Goal: Transaction & Acquisition: Book appointment/travel/reservation

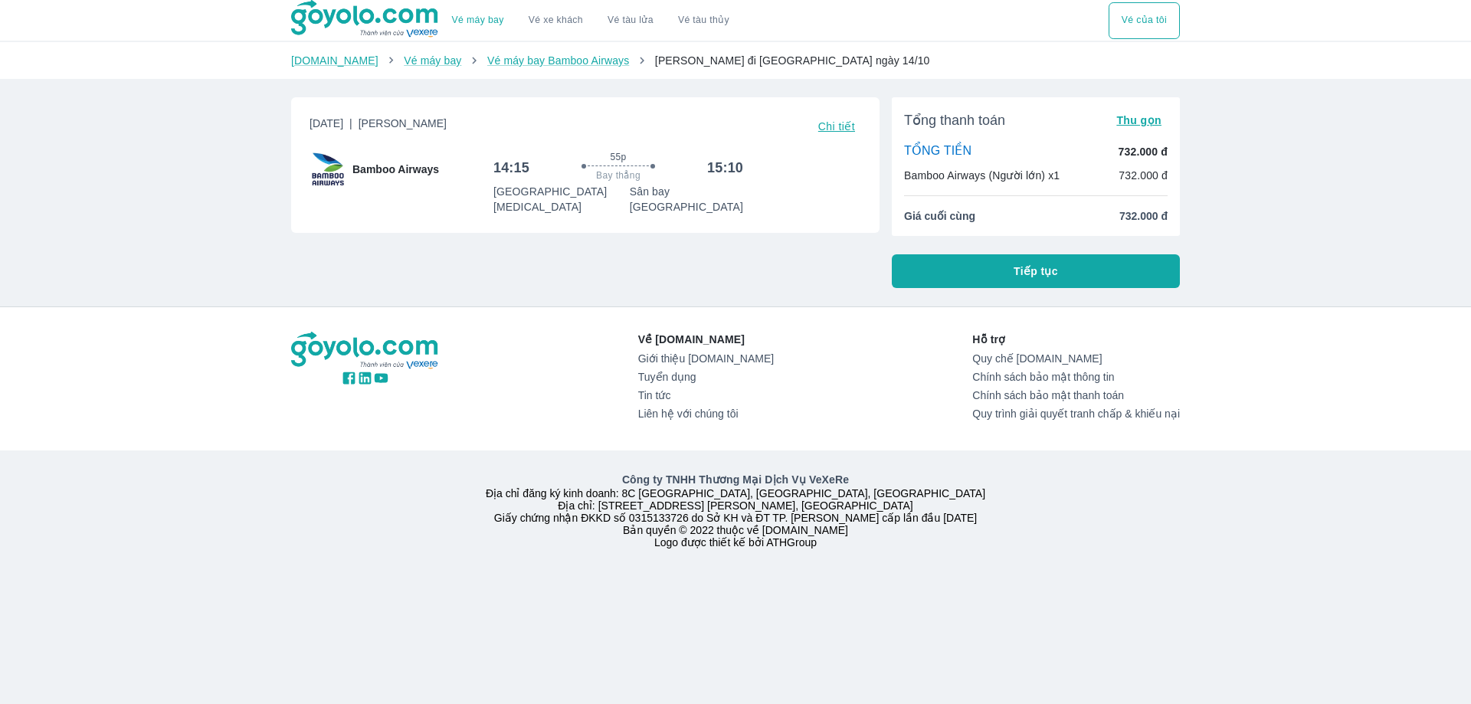
click at [983, 273] on button "Tiếp tục" at bounding box center [1036, 271] width 288 height 34
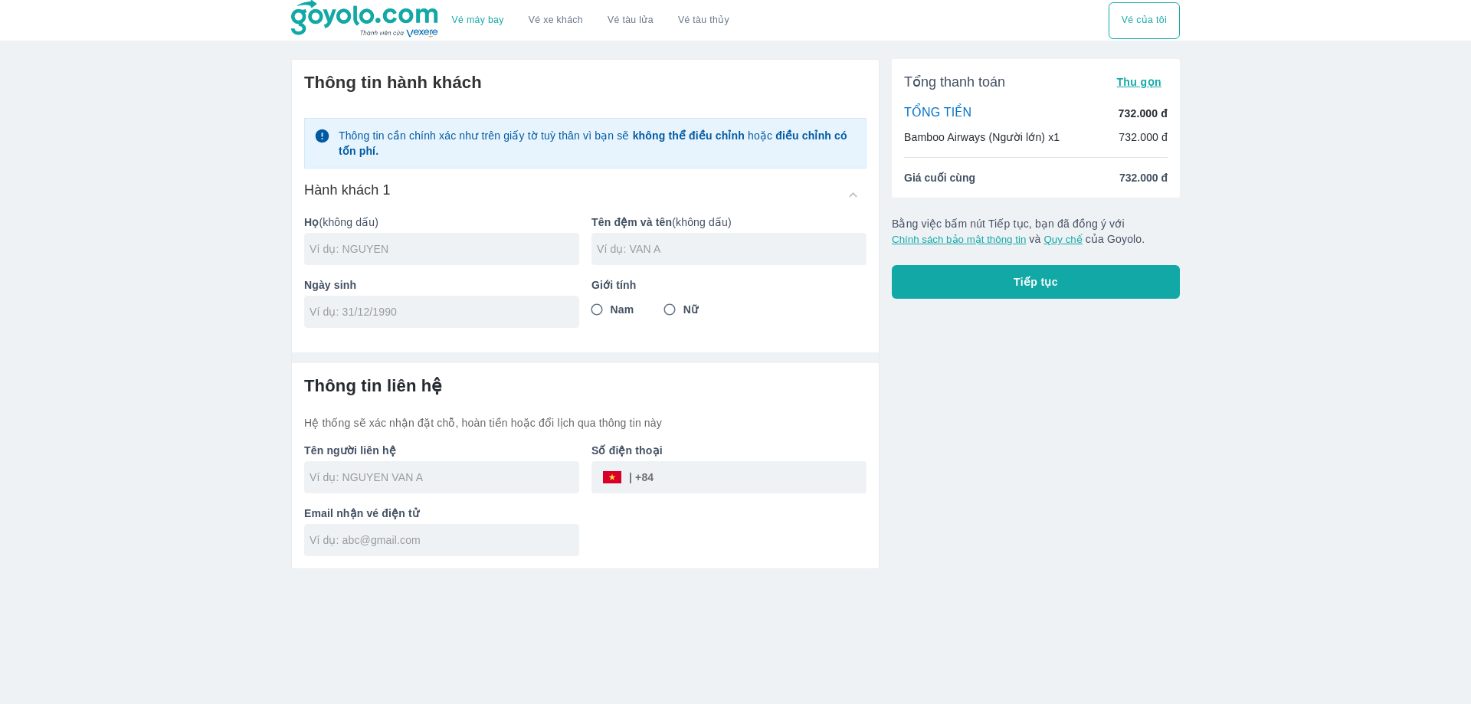
click at [477, 251] on input "text" at bounding box center [445, 248] width 270 height 15
type input "HOANG"
click at [661, 256] on input "text" at bounding box center [732, 248] width 270 height 15
type input "VAN THU"
click at [538, 316] on input "tel" at bounding box center [437, 311] width 254 height 15
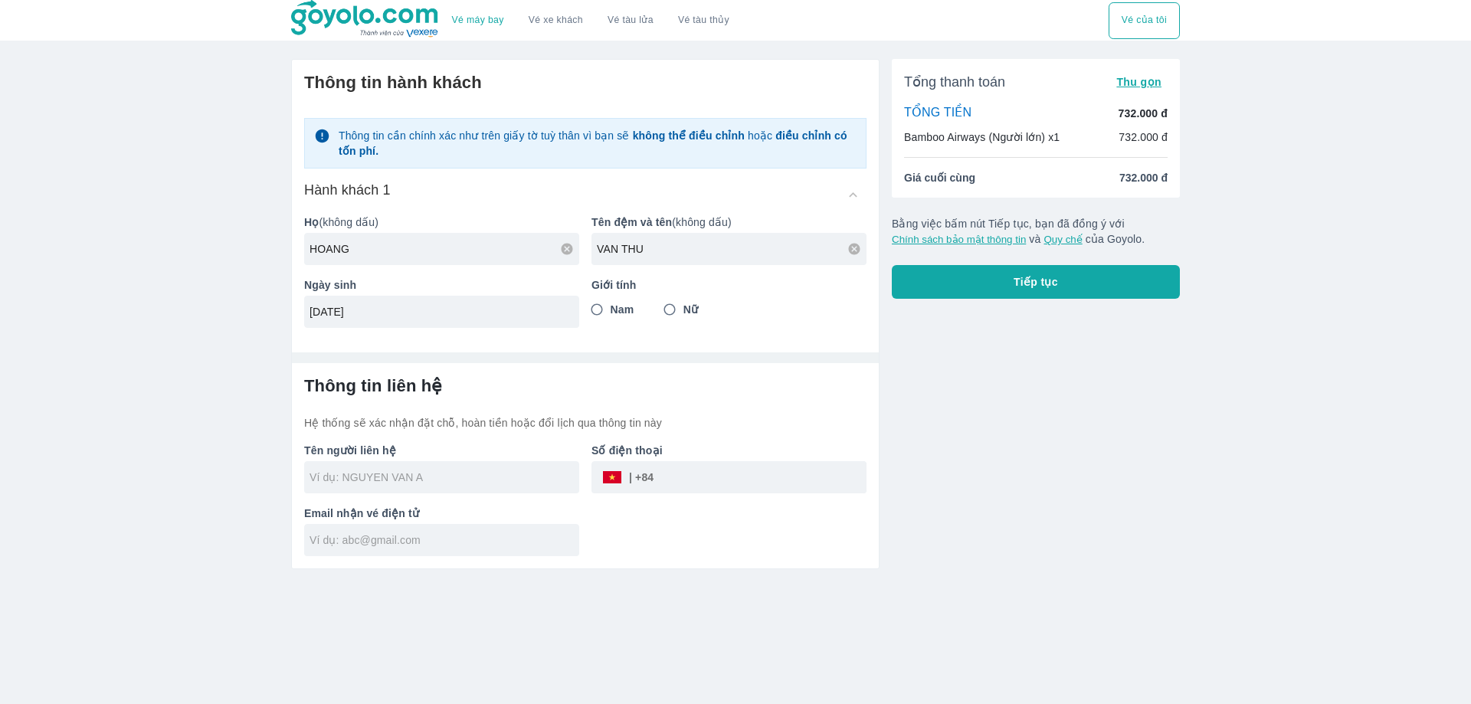
type input "01/01/1991"
click at [590, 311] on input "Nam" at bounding box center [597, 310] width 28 height 28
radio input "true"
click at [419, 488] on div at bounding box center [441, 477] width 275 height 32
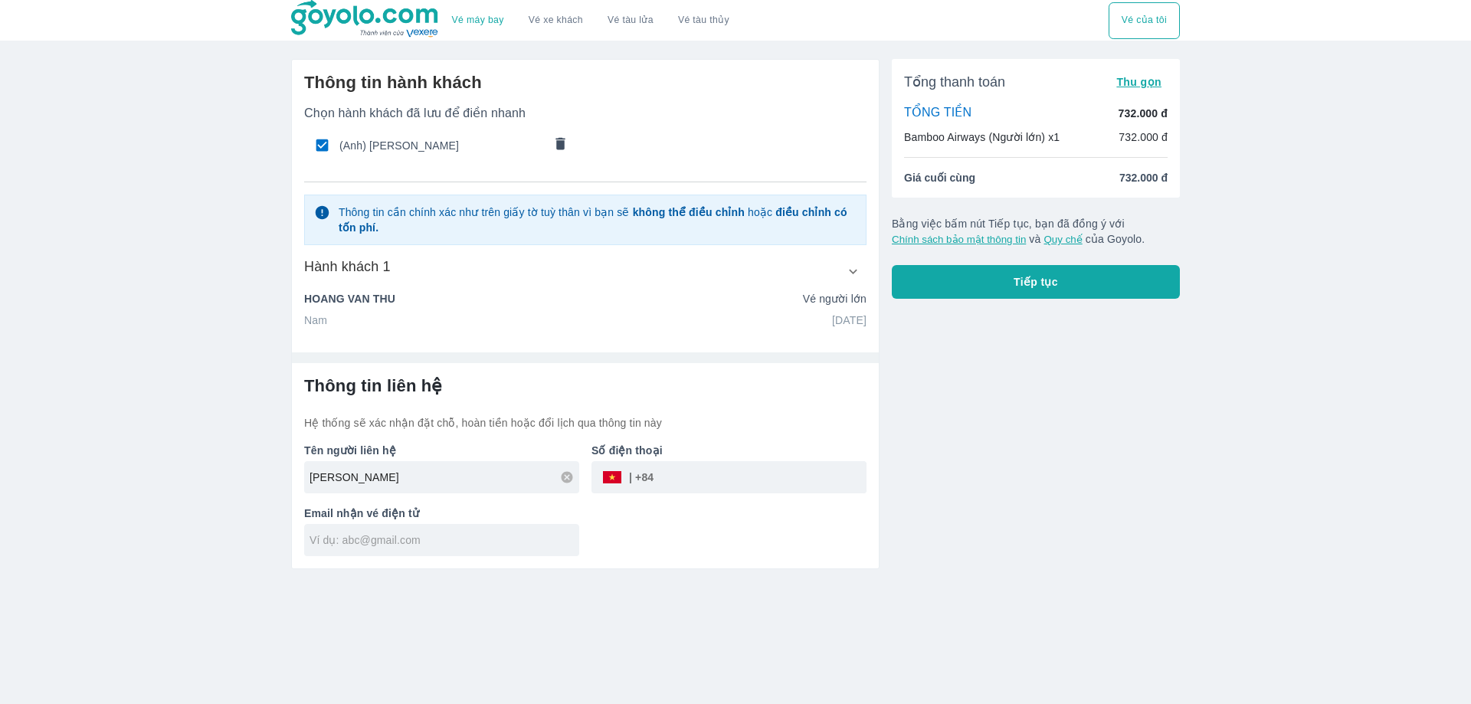
type input "[PERSON_NAME]"
click at [88, 537] on div "Vé máy bay Vé xe khách Vé tàu lửa Vé tàu thủy Vé của tôi Thông tin hành khách C…" at bounding box center [735, 352] width 1471 height 704
click at [343, 548] on input "text" at bounding box center [445, 540] width 270 height 15
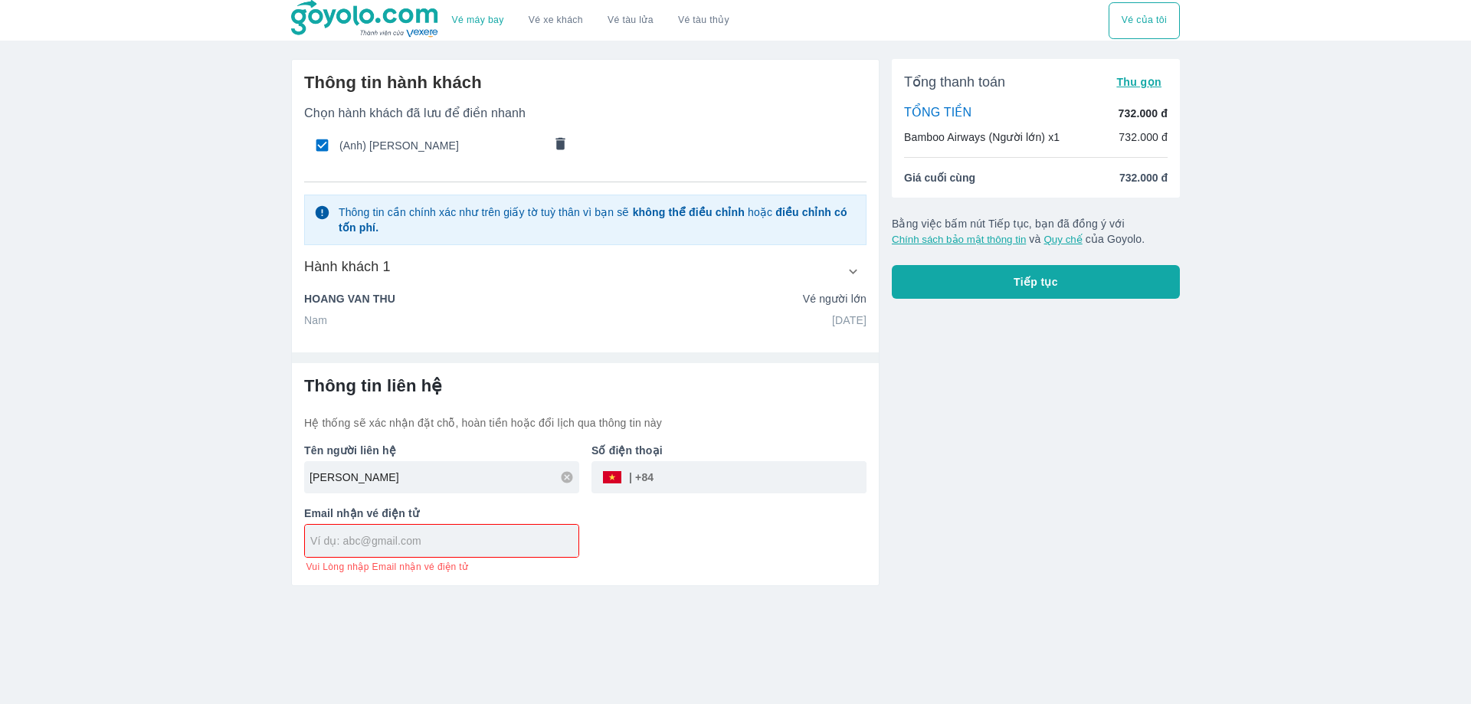
click at [678, 462] on input "tel" at bounding box center [760, 477] width 213 height 37
paste input "0923391546"
type input "0923391546"
click at [386, 539] on input "text" at bounding box center [444, 540] width 268 height 15
paste input "[EMAIL_ADDRESS][DOMAIN_NAME]"
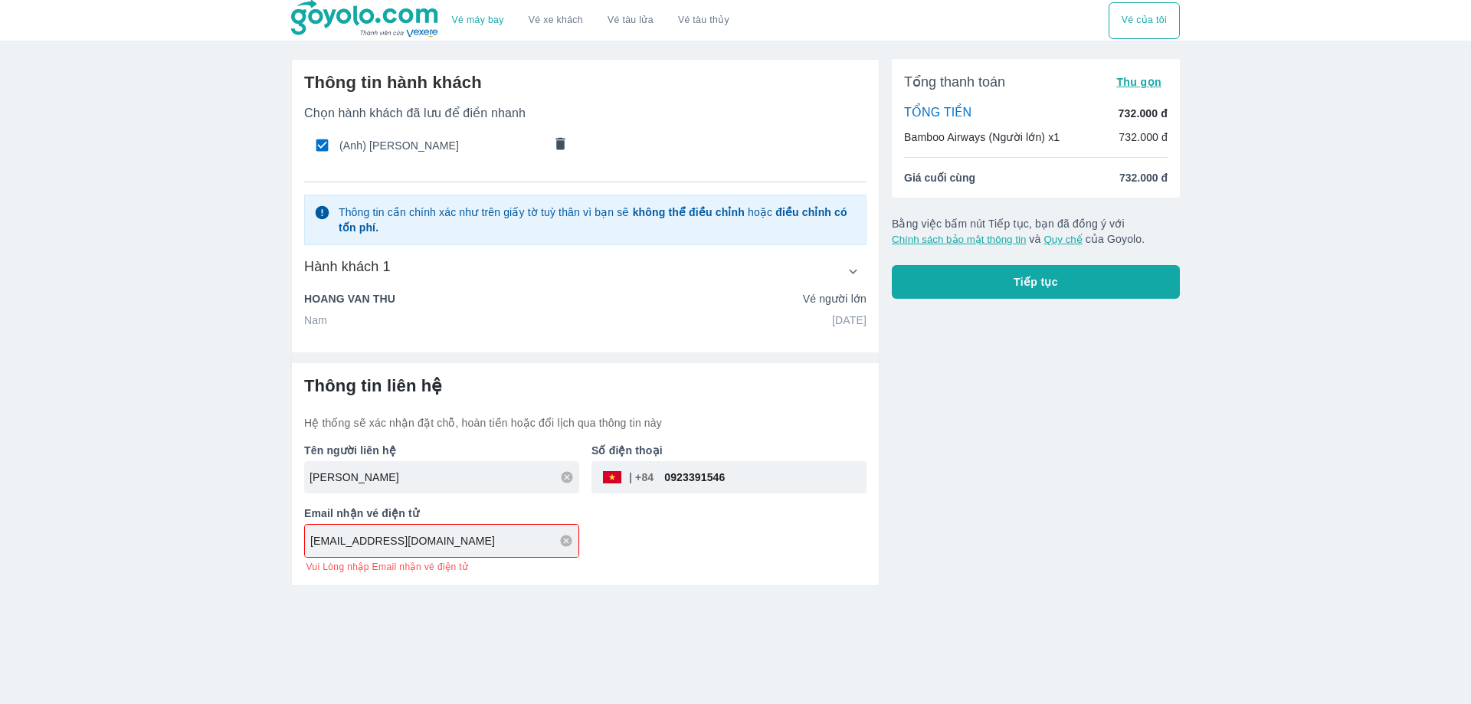
type input "[EMAIL_ADDRESS][DOMAIN_NAME]"
click at [977, 271] on button "Tiếp tục" at bounding box center [1036, 282] width 288 height 34
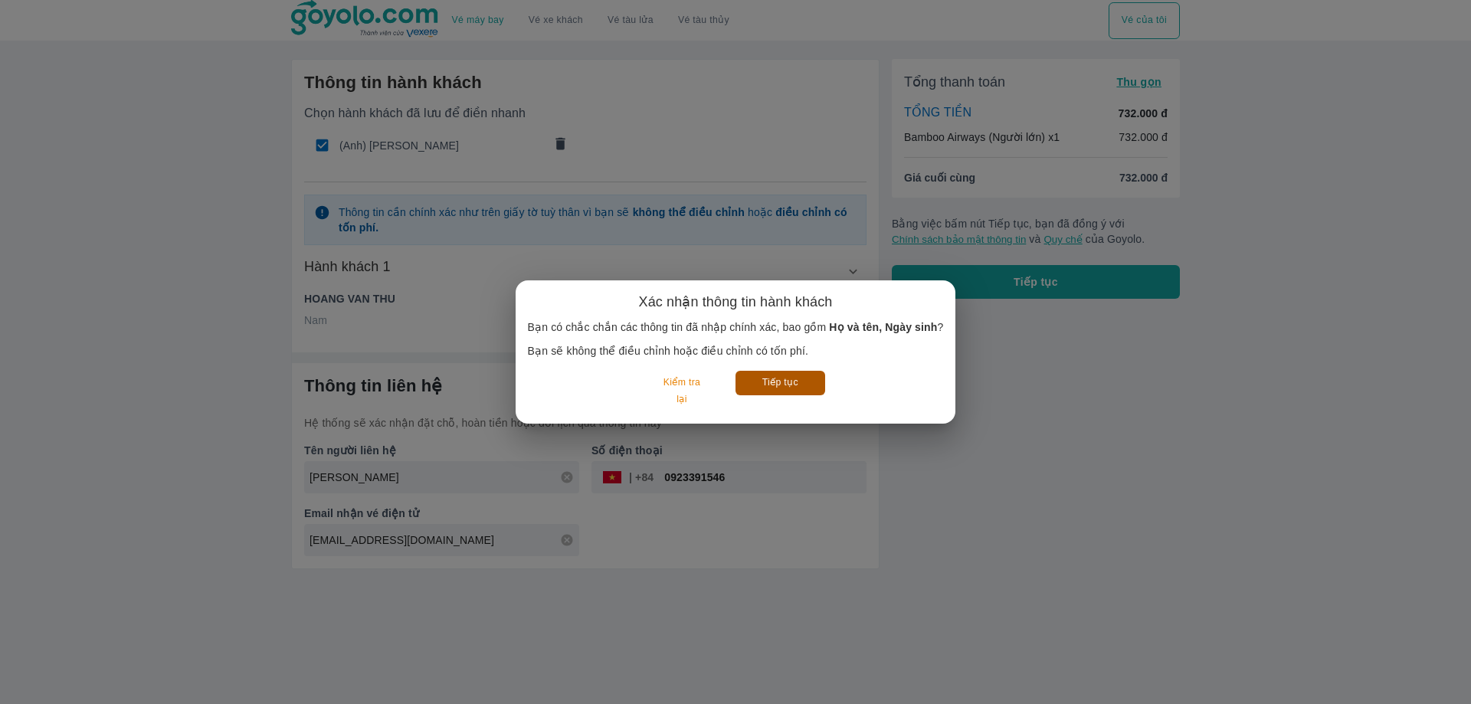
click at [765, 391] on button "Tiếp tục" at bounding box center [781, 383] width 90 height 24
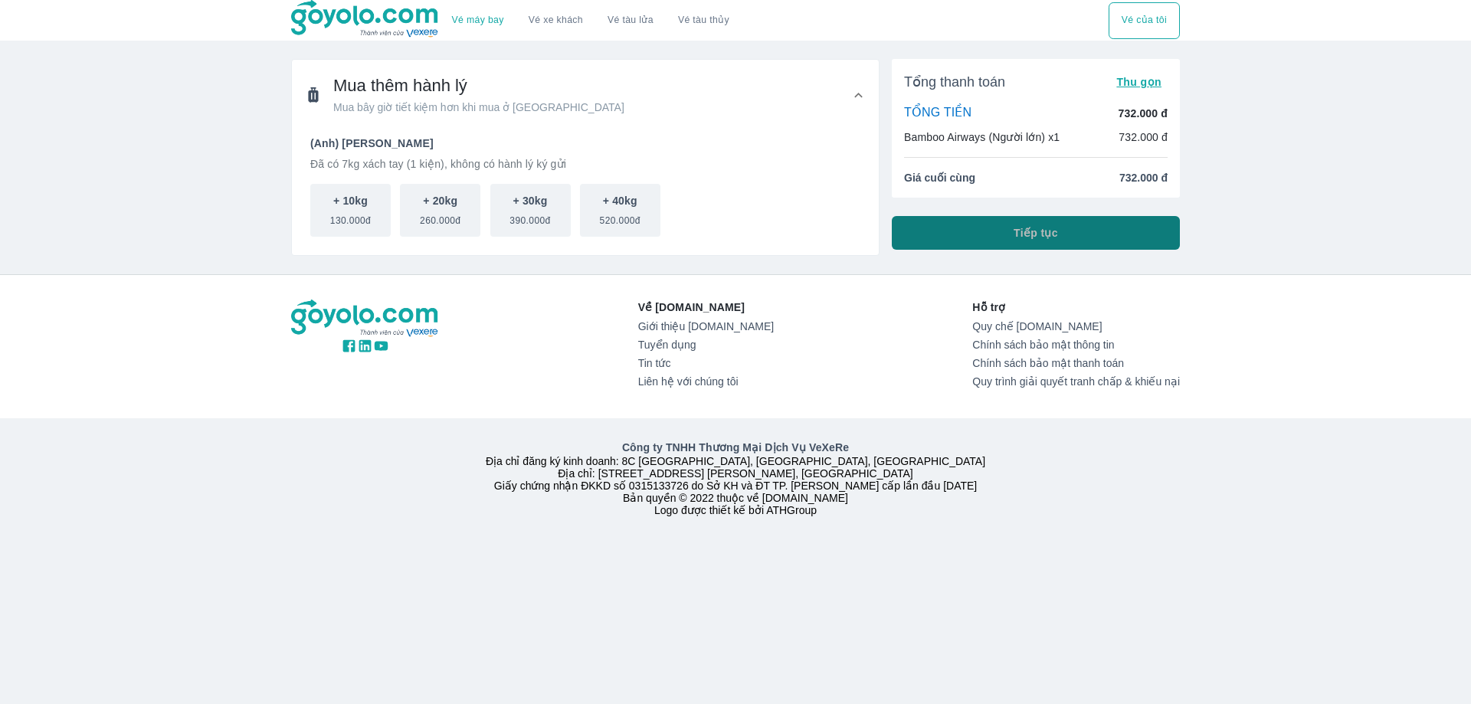
click at [975, 235] on button "Tiếp tục" at bounding box center [1036, 233] width 288 height 34
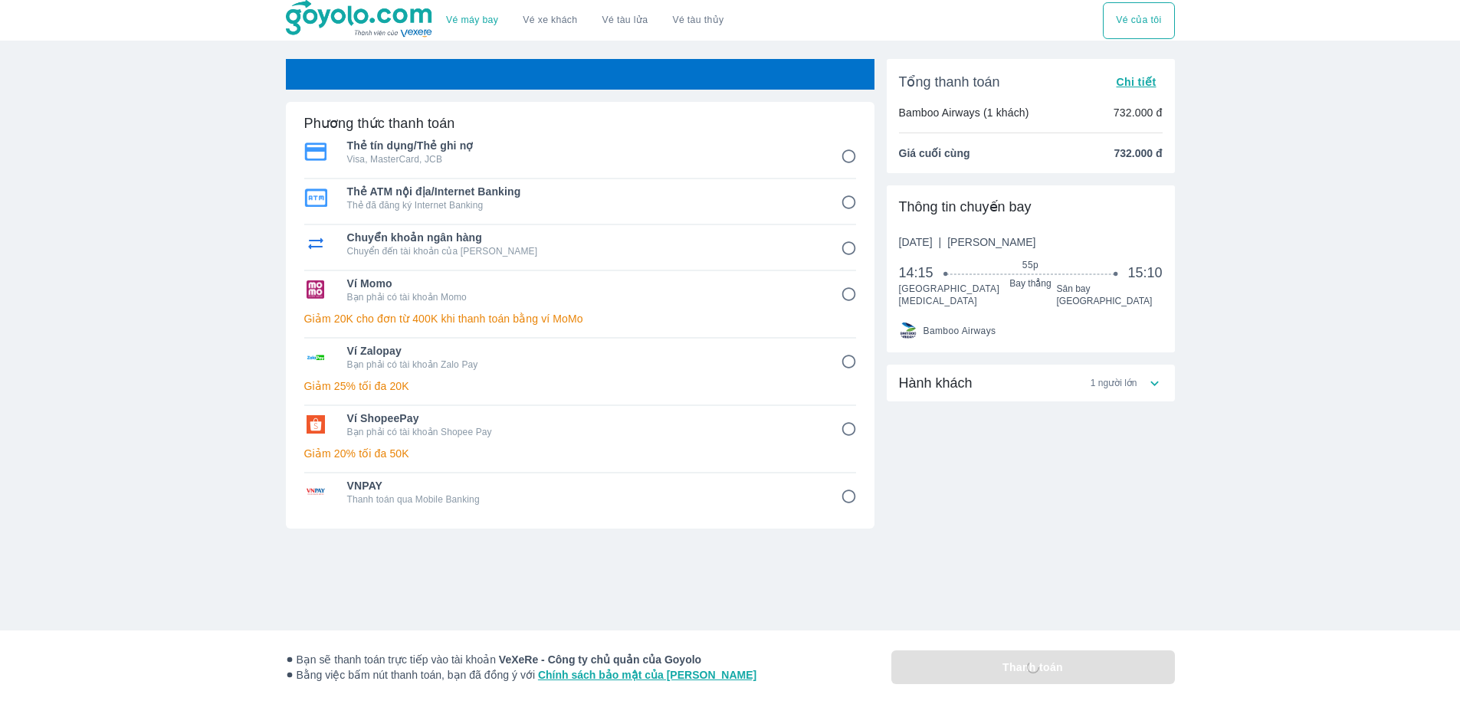
click at [172, 312] on div "Vé máy bay Vé xe khách Vé tàu lửa Vé tàu thủy Vé của tôi Phương thức thanh toán…" at bounding box center [730, 389] width 1460 height 778
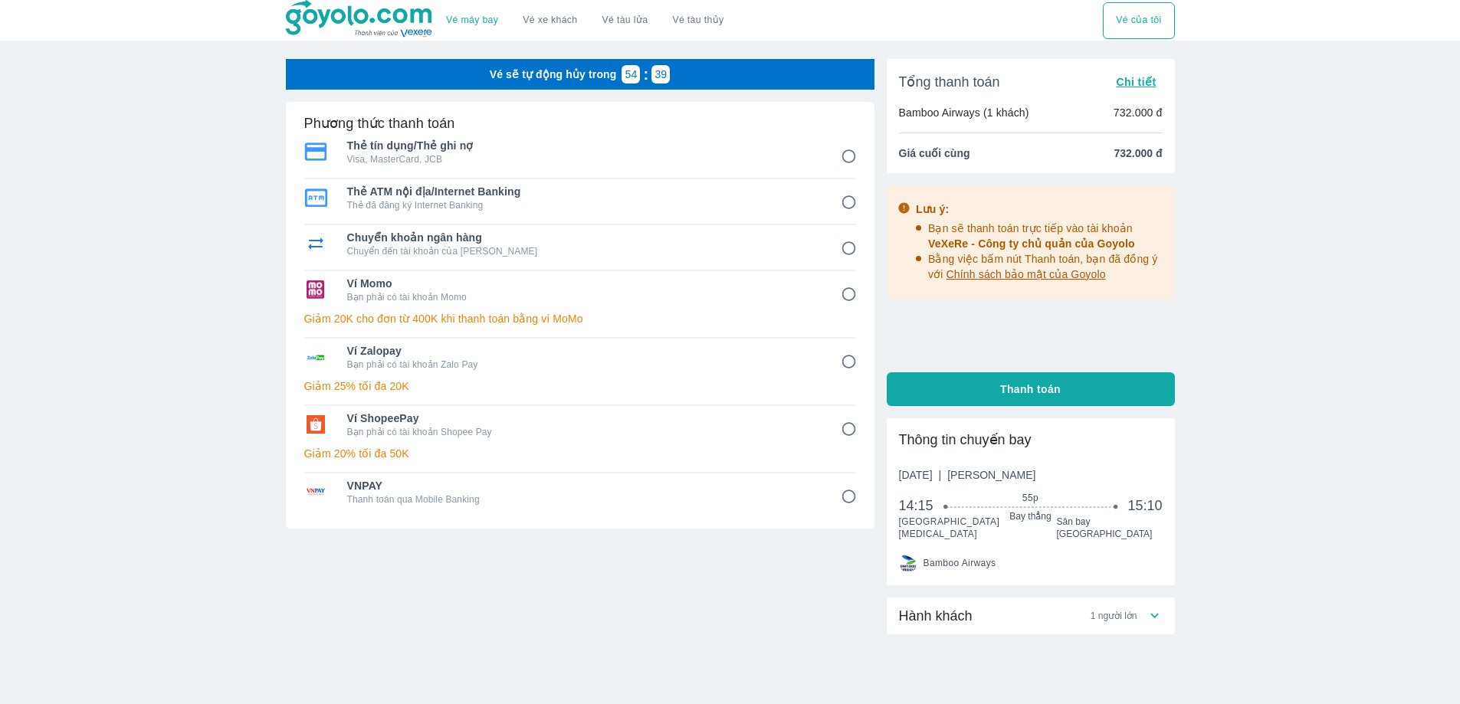
click at [998, 398] on button "Thanh toán" at bounding box center [1031, 389] width 288 height 34
click at [1038, 384] on span "Thanh toán" at bounding box center [1030, 389] width 61 height 15
click at [0, 366] on div "Vé máy bay Vé xe khách Vé tàu lửa Vé tàu thủy Vé của tôi Vé sẽ tự động hủy tron…" at bounding box center [730, 389] width 1460 height 778
click at [0, 364] on div "Vé máy bay Vé xe khách Vé tàu lửa Vé tàu thủy Vé của tôi Vé sẽ tự động hủy tron…" at bounding box center [730, 389] width 1460 height 778
click at [995, 392] on button "Thanh toán" at bounding box center [1031, 389] width 288 height 34
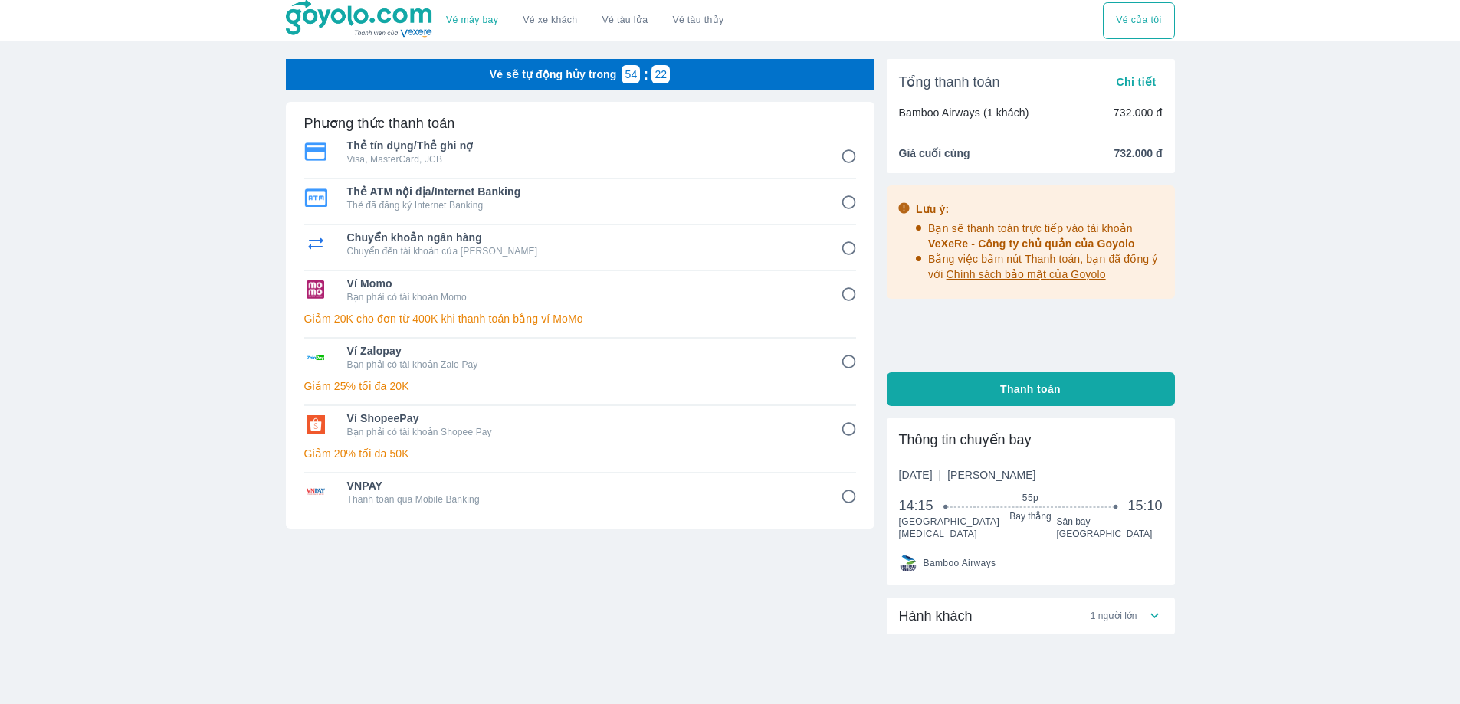
click at [549, 17] on link "Vé xe khách" at bounding box center [550, 20] width 54 height 11
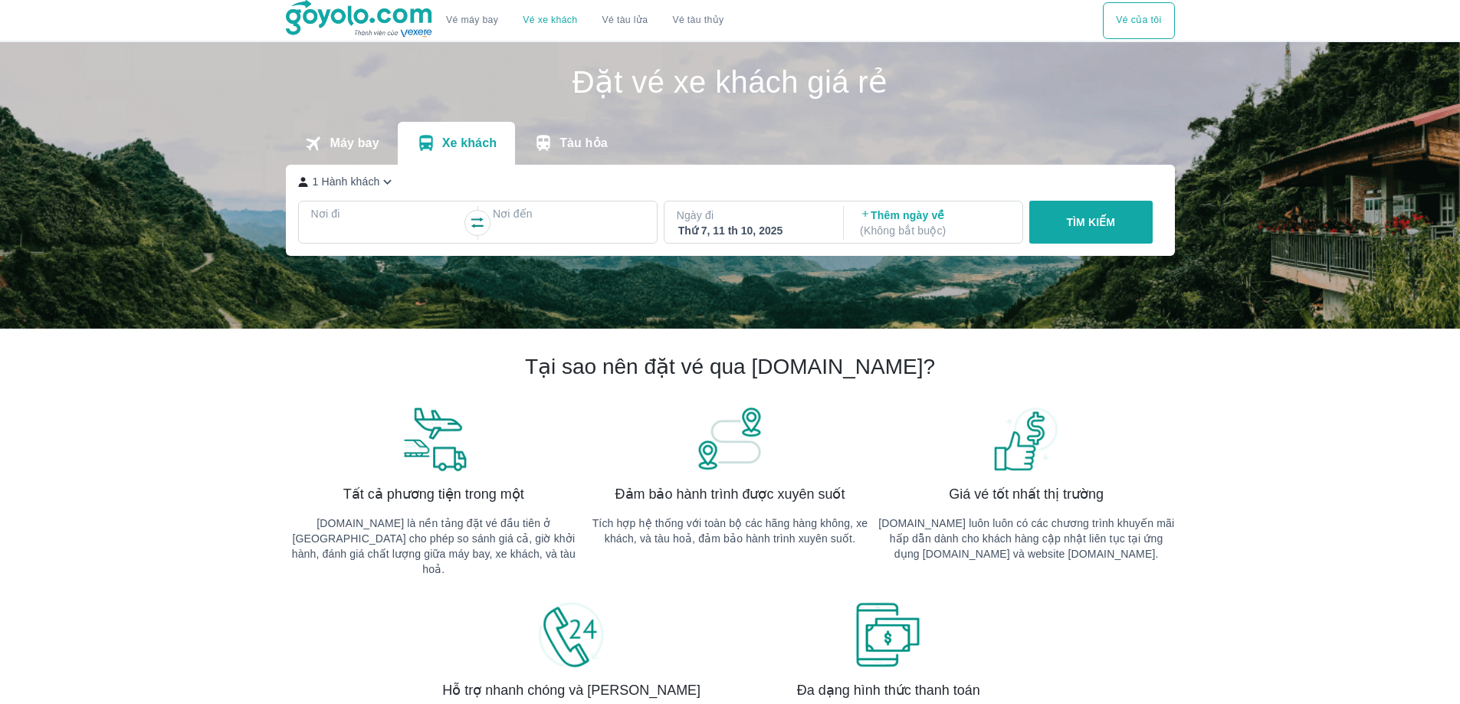
click at [379, 224] on div at bounding box center [387, 231] width 152 height 21
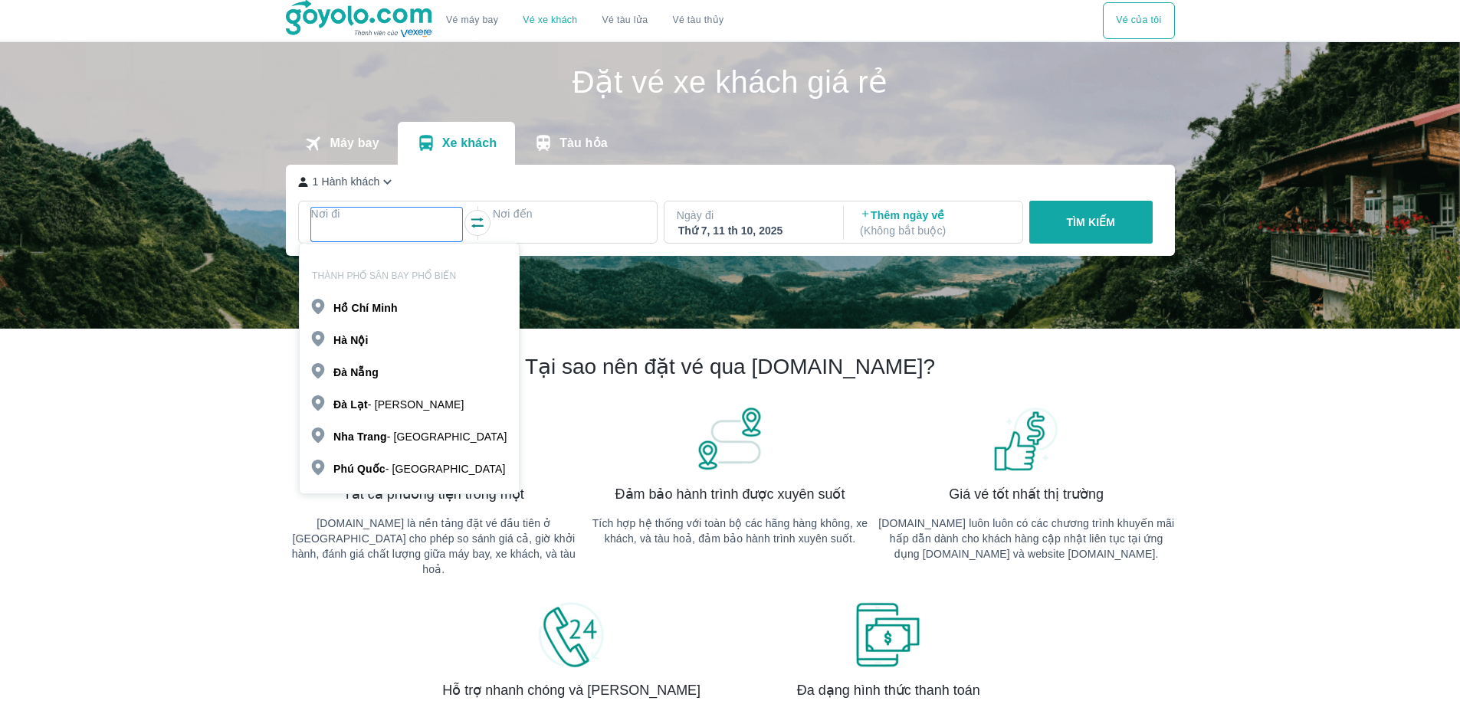
scroll to position [88, 0]
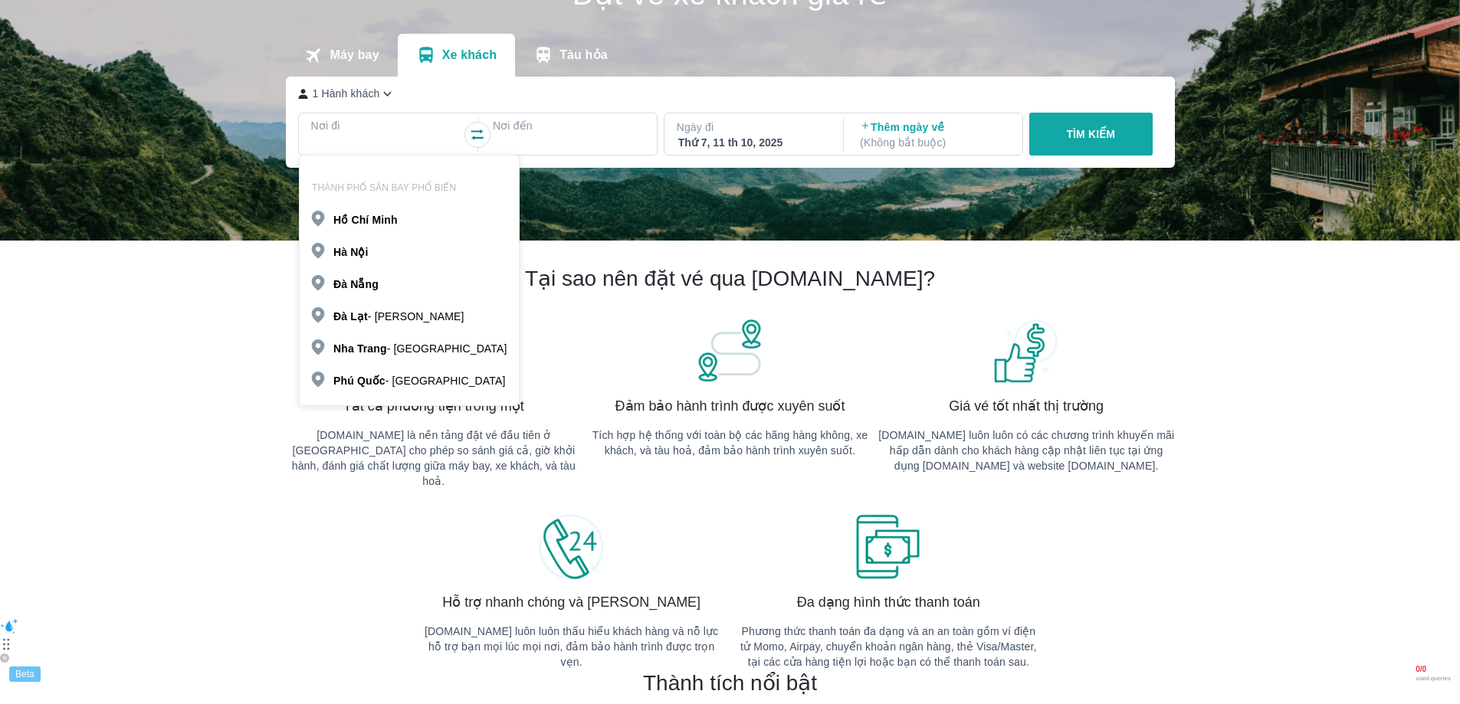
click at [391, 218] on b "Minh" at bounding box center [384, 220] width 25 height 12
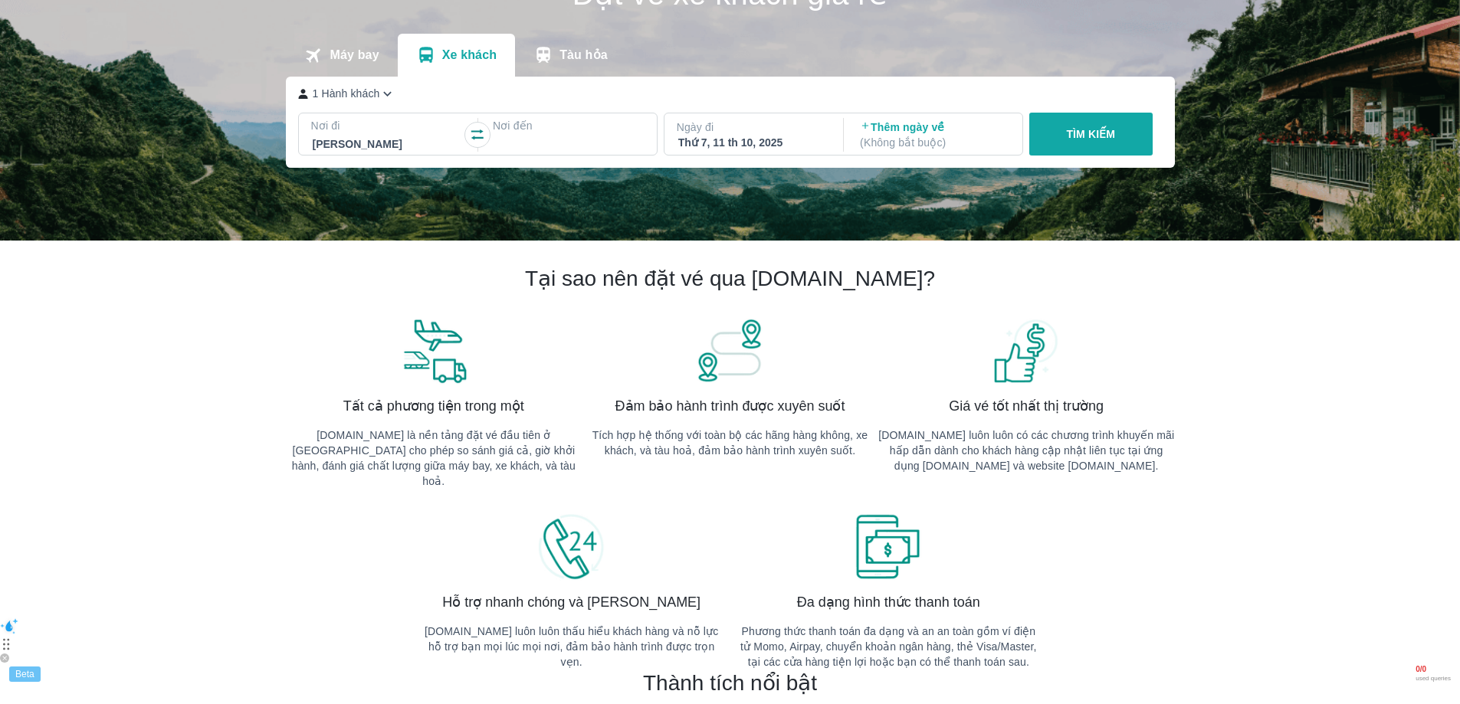
click at [548, 135] on div at bounding box center [569, 143] width 152 height 21
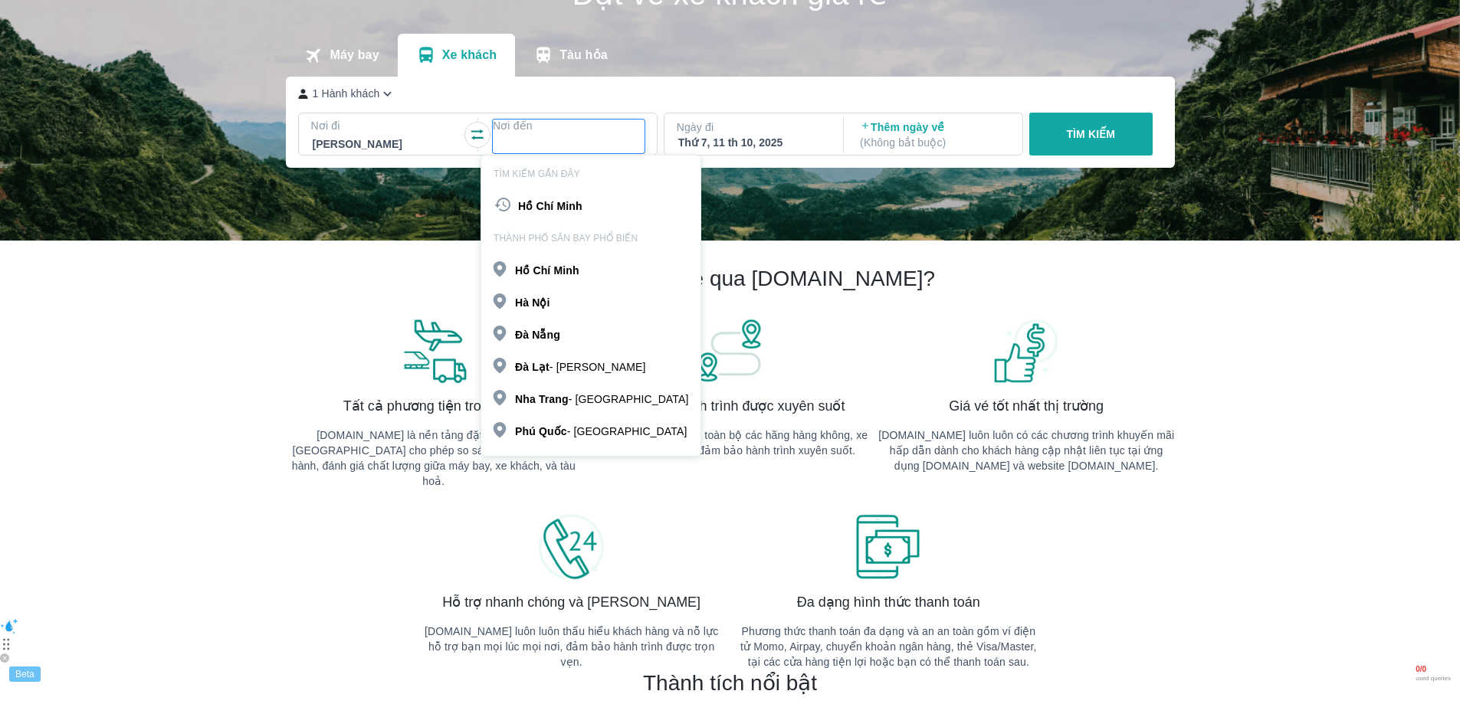
click at [569, 372] on p "Đà Lạt - [GEOGRAPHIC_DATA]" at bounding box center [580, 366] width 130 height 15
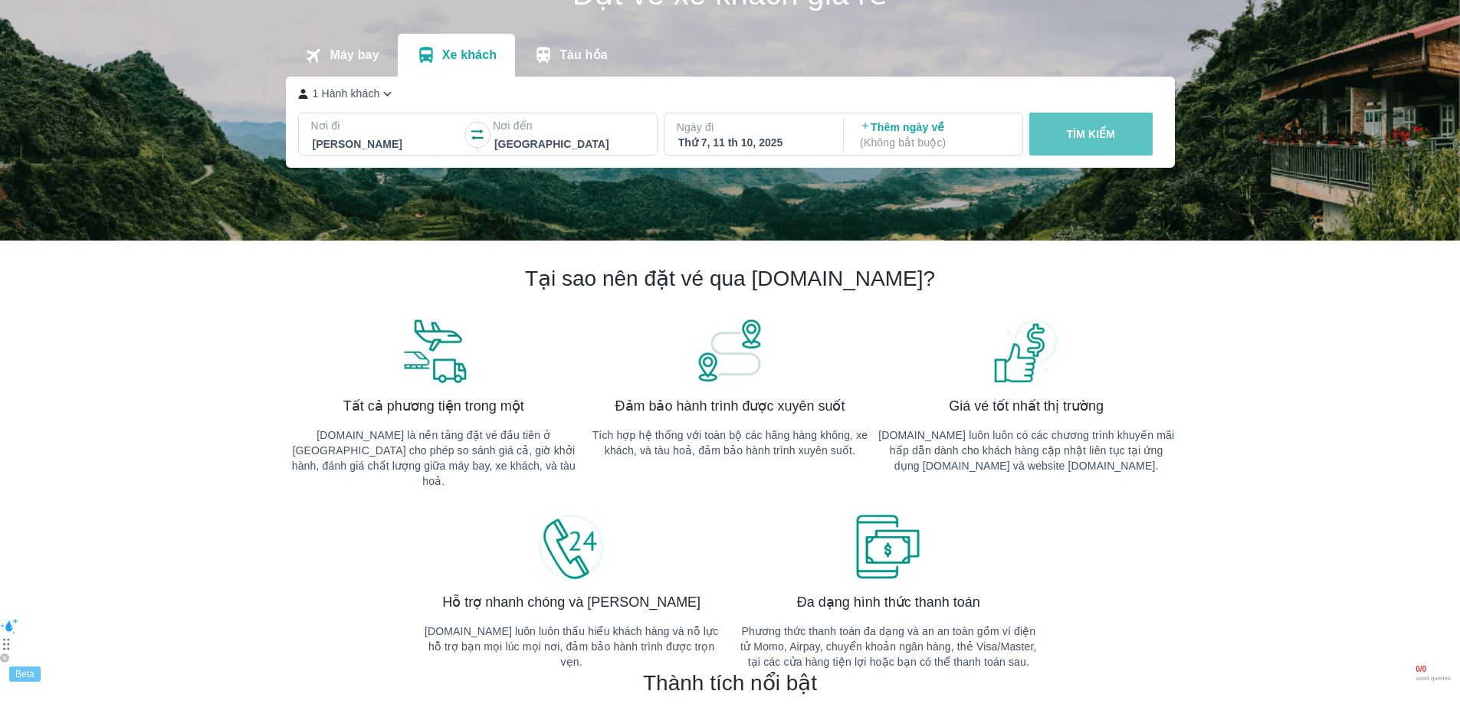
click at [1090, 129] on p "TÌM KIẾM" at bounding box center [1090, 133] width 49 height 15
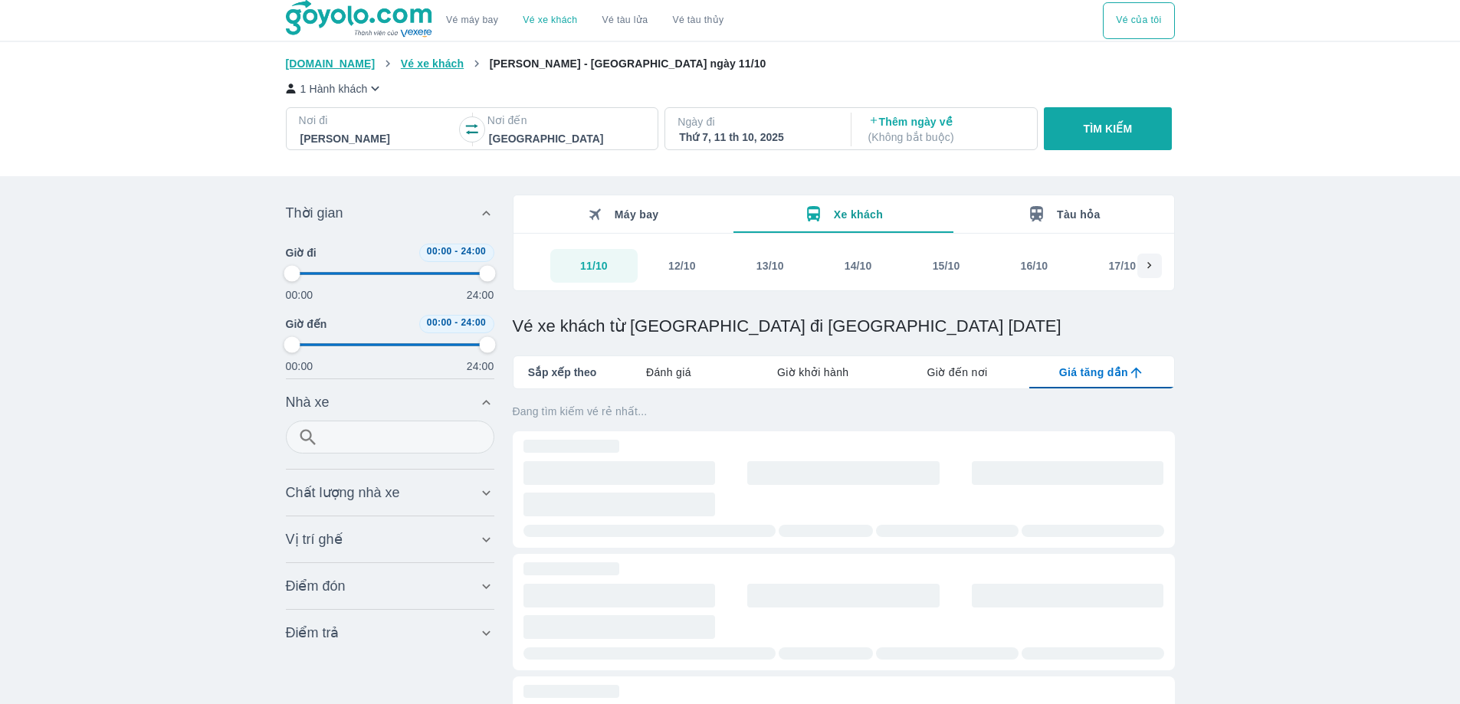
type input "97.9166666666667"
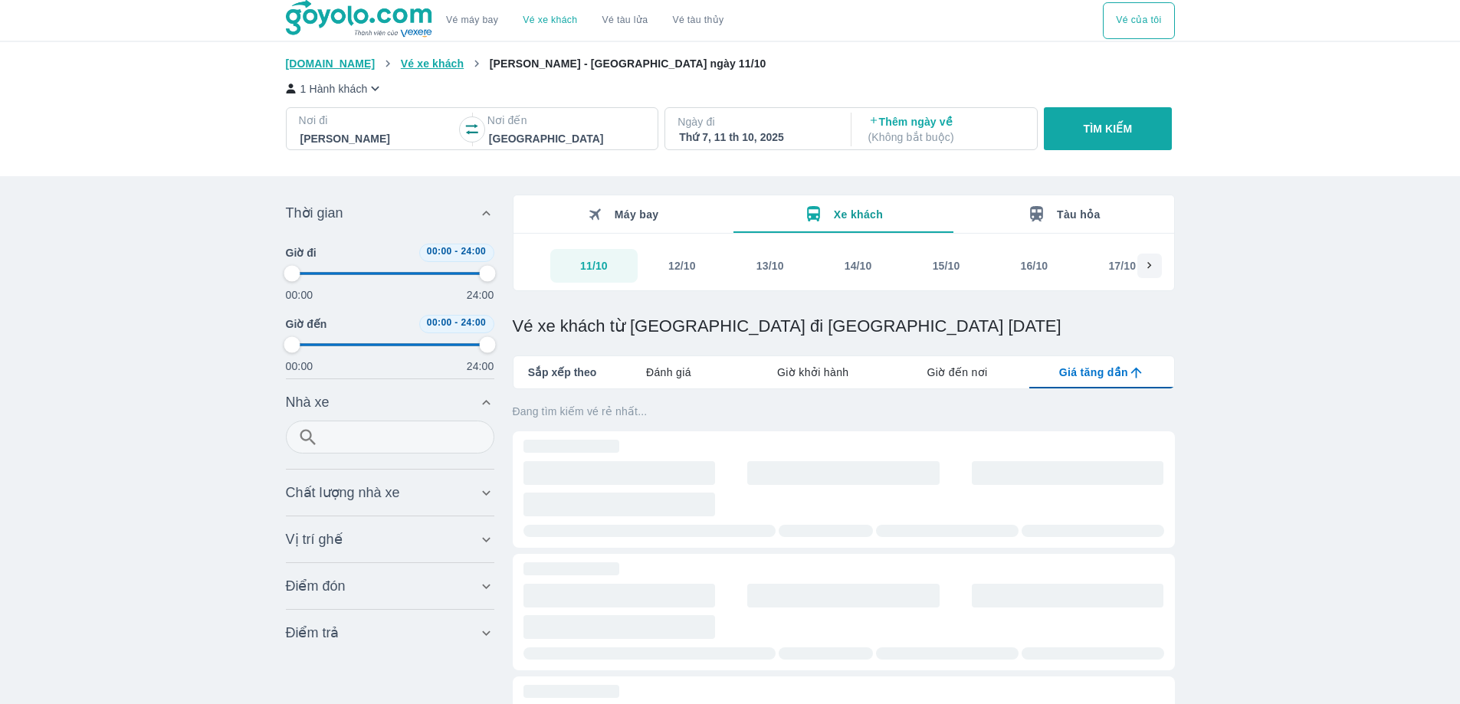
type input "97.9166666666667"
click at [791, 129] on p "Ngày đi" at bounding box center [756, 121] width 158 height 15
type input "97.9166666666667"
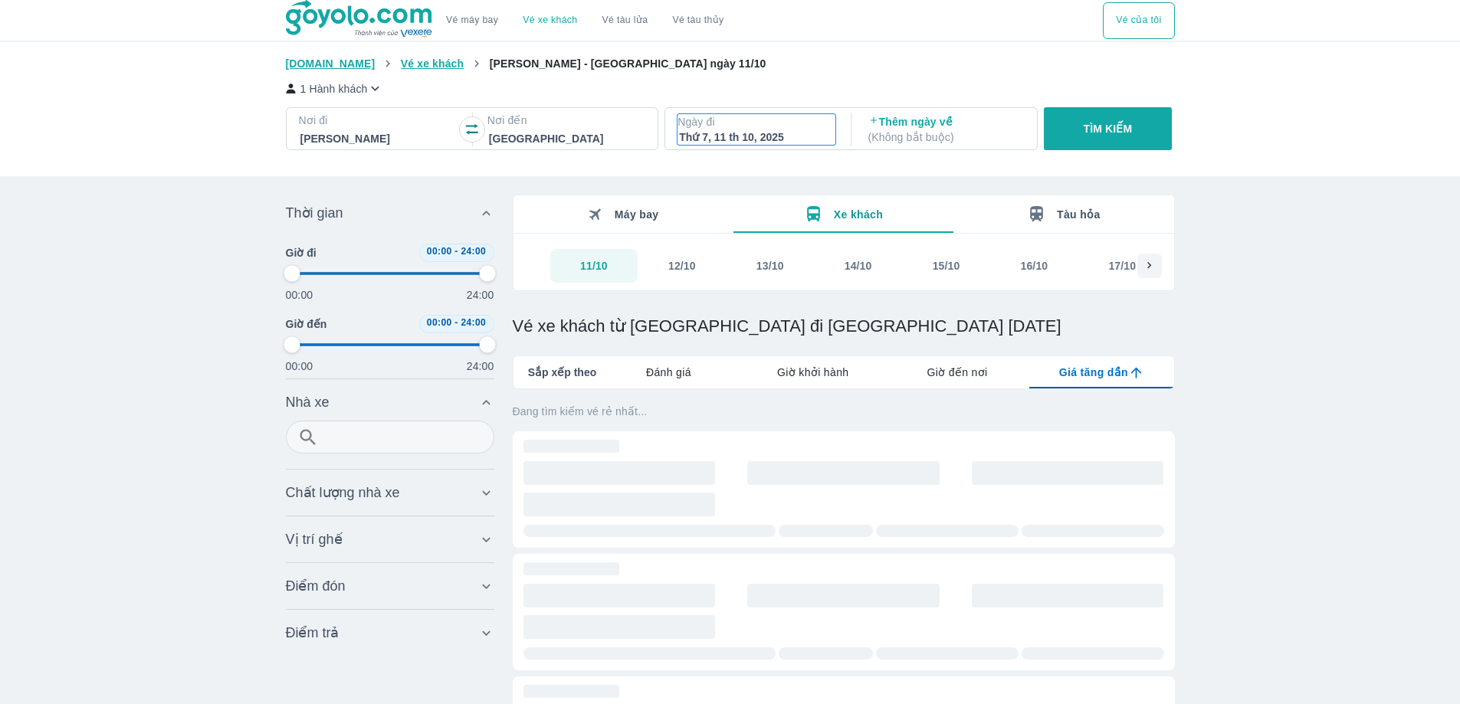
type input "97.9166666666667"
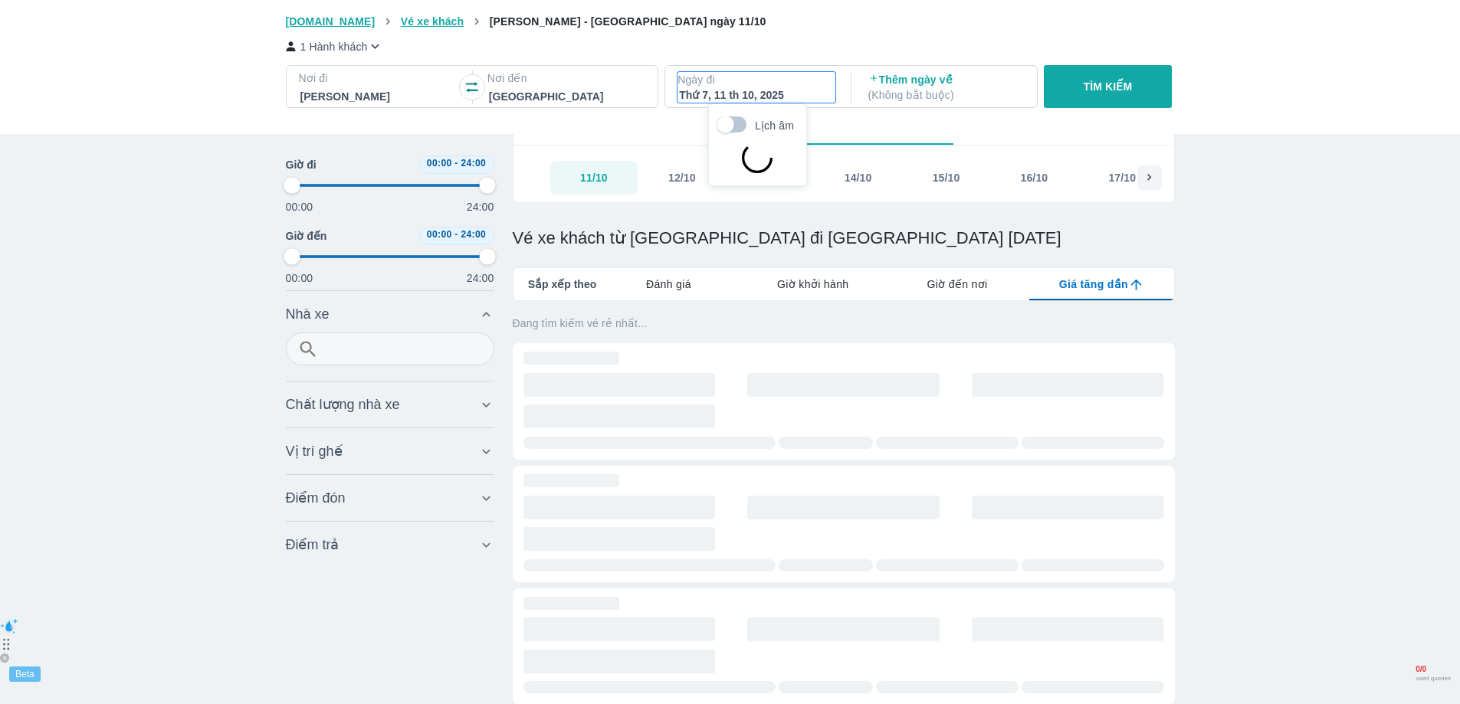
type input "97.9166666666667"
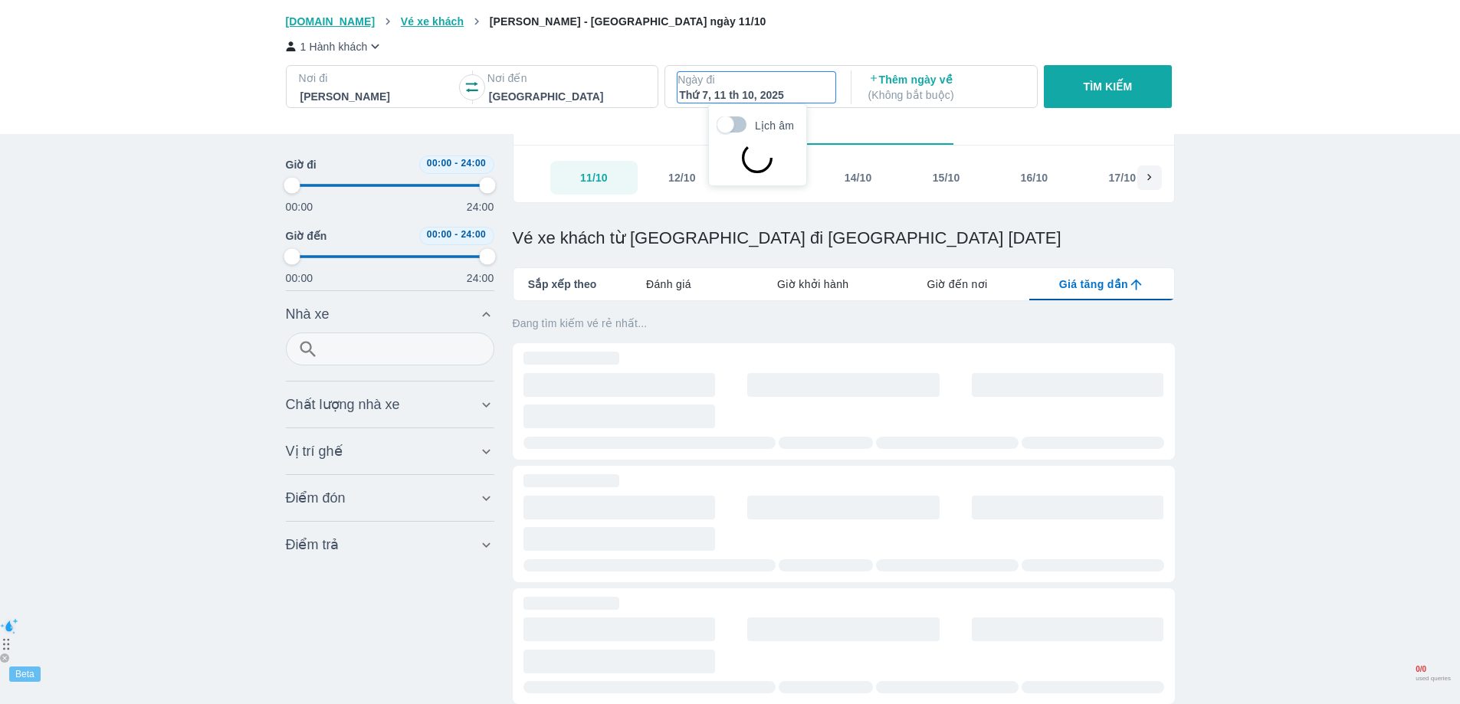
type input "97.9166666666667"
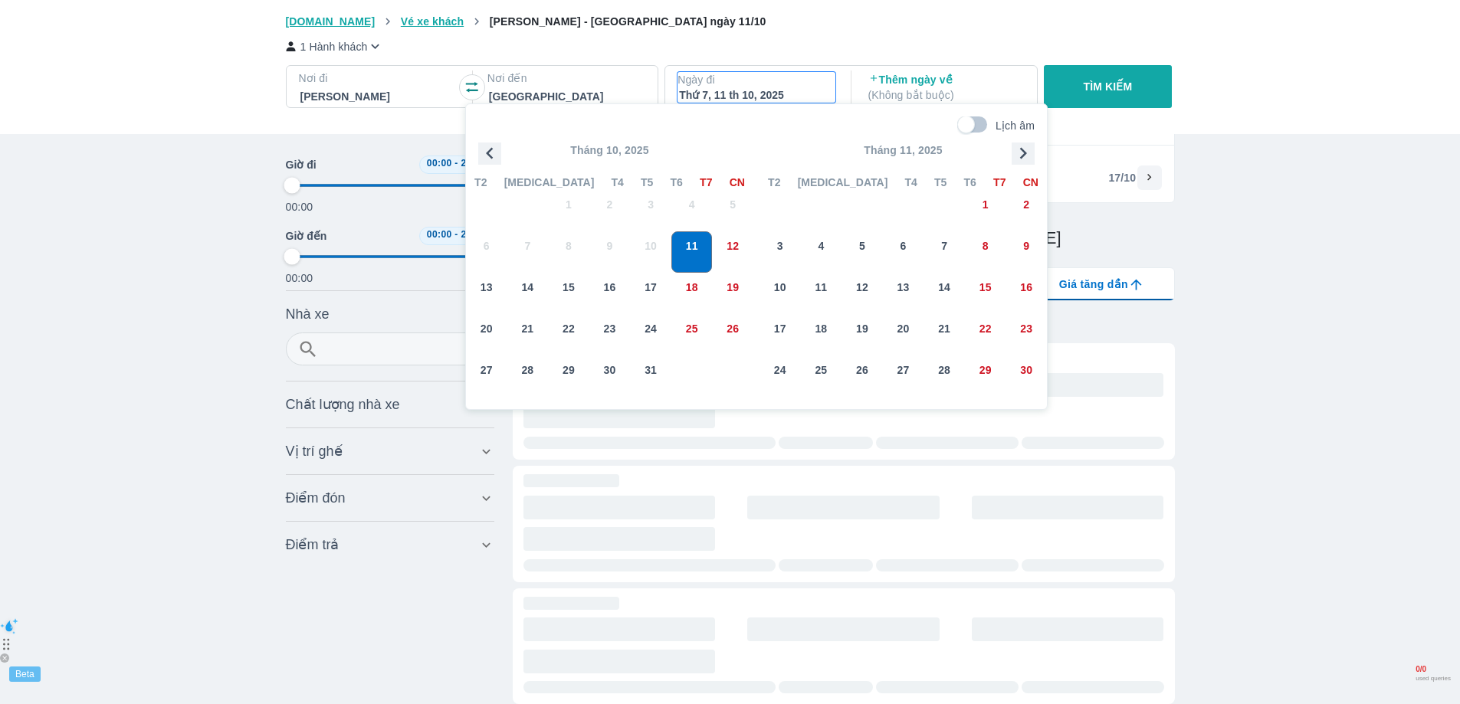
type input "97.9166666666667"
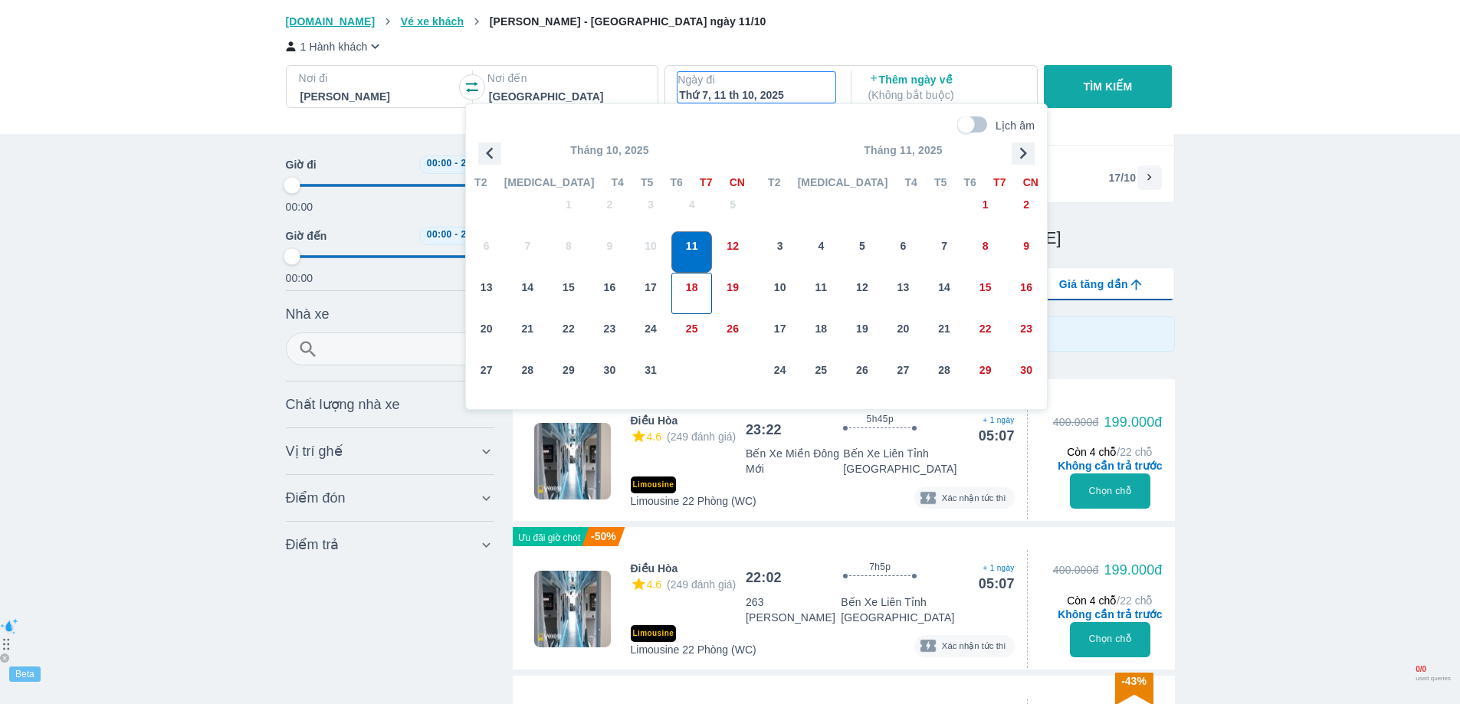
click at [681, 284] on div "18" at bounding box center [692, 294] width 40 height 40
type input "97.9166666666667"
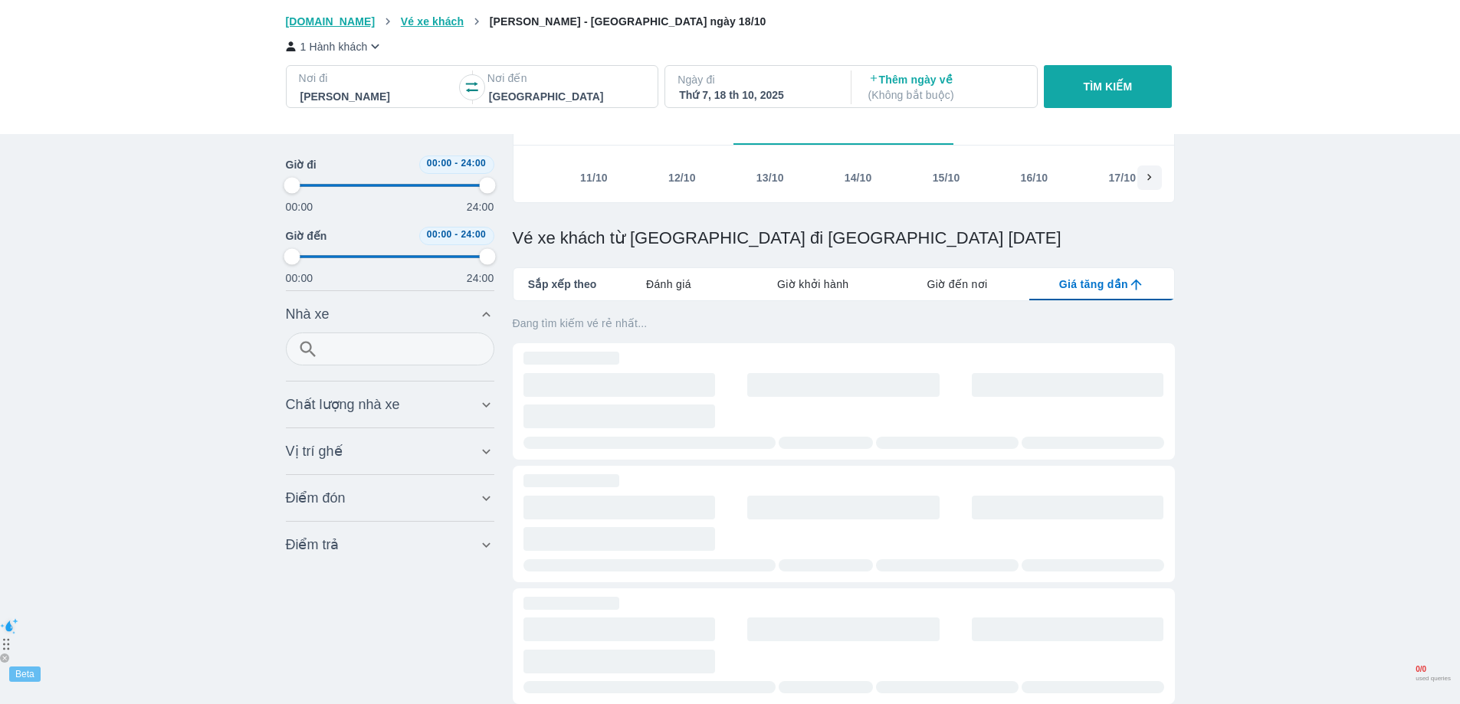
type input "97.9166666666667"
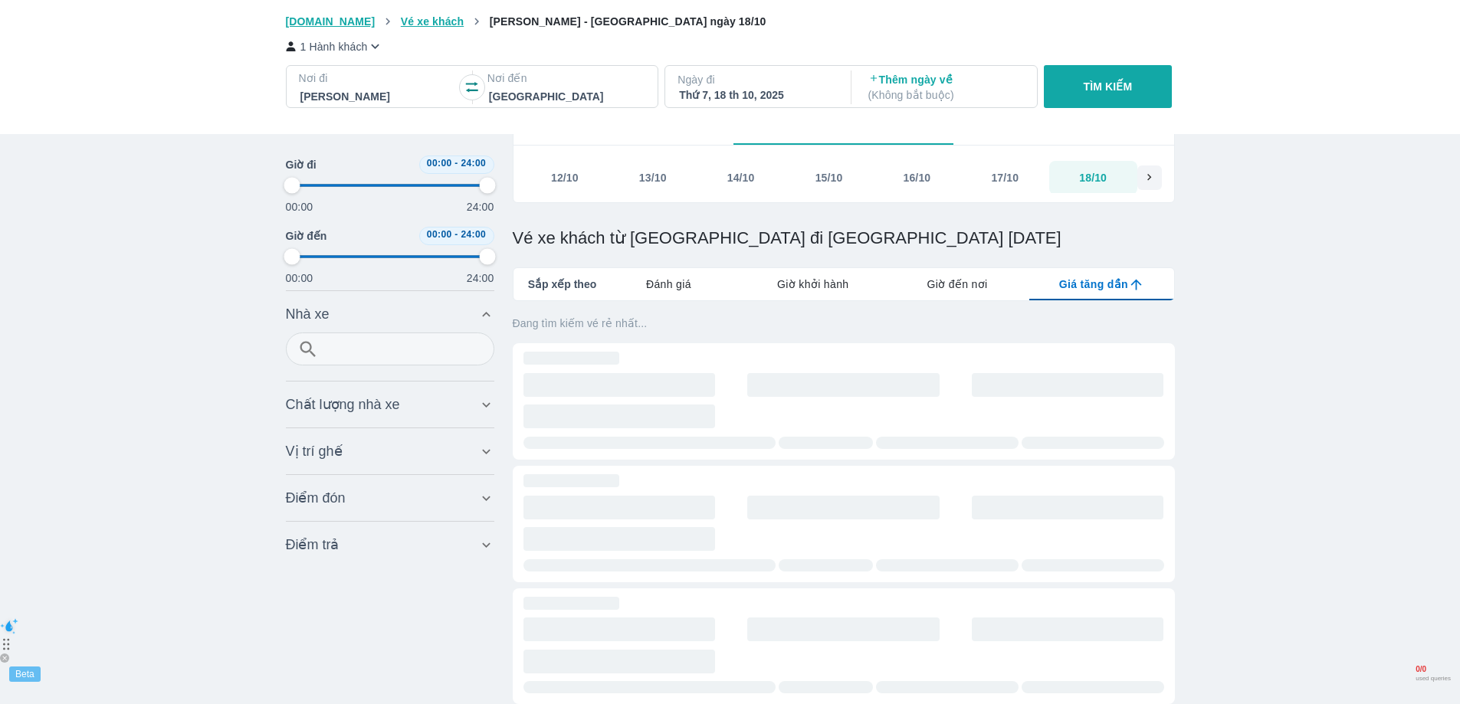
type input "97.9166666666667"
click at [1096, 80] on p "TÌM KIẾM" at bounding box center [1107, 86] width 49 height 15
type input "97.9166666666667"
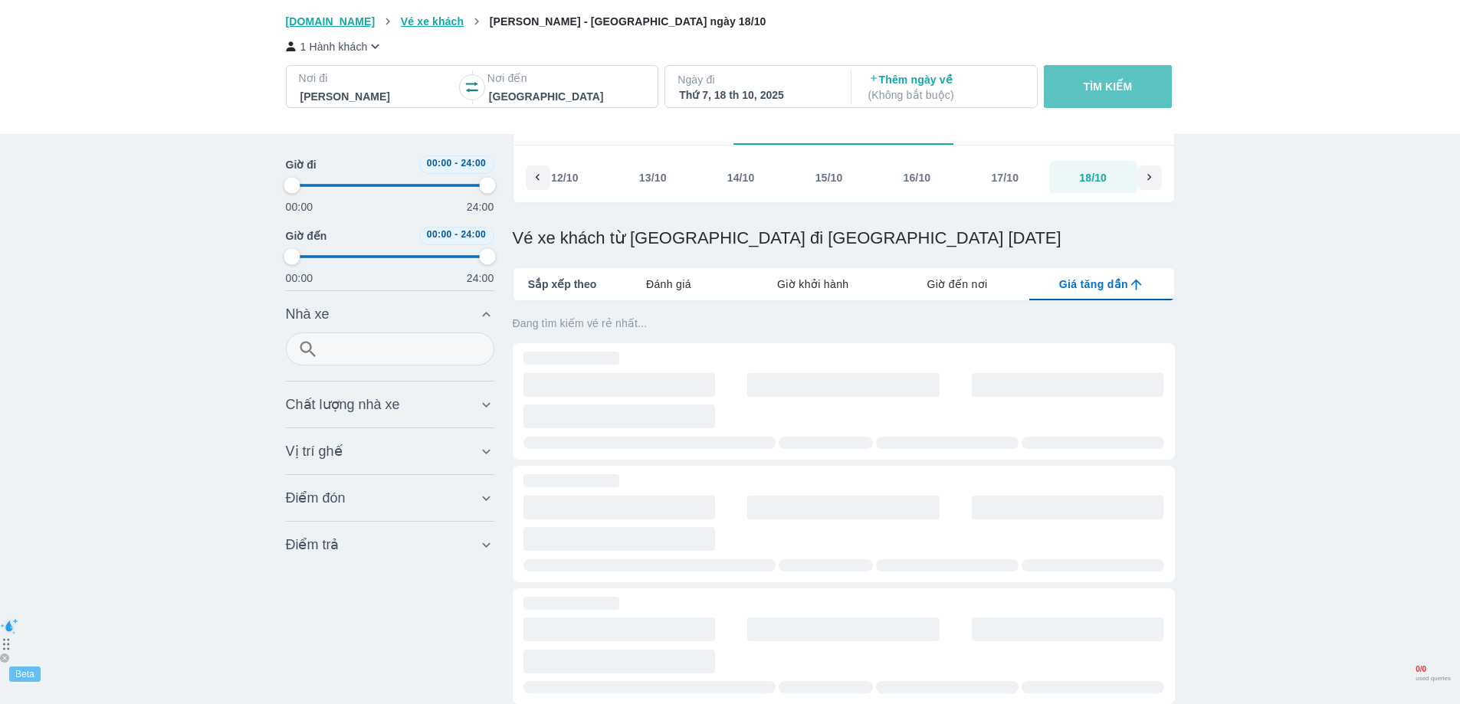
type input "97.9166666666667"
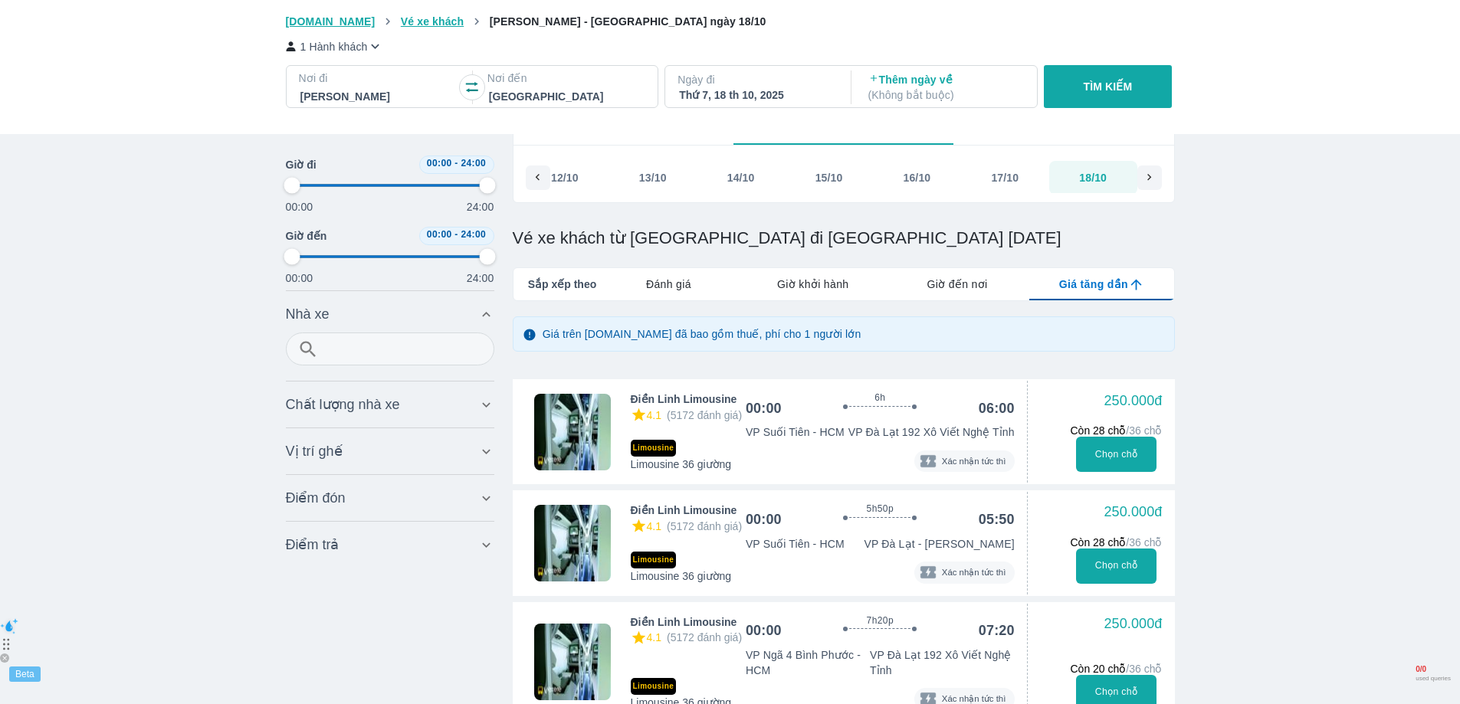
type input "97.9166666666667"
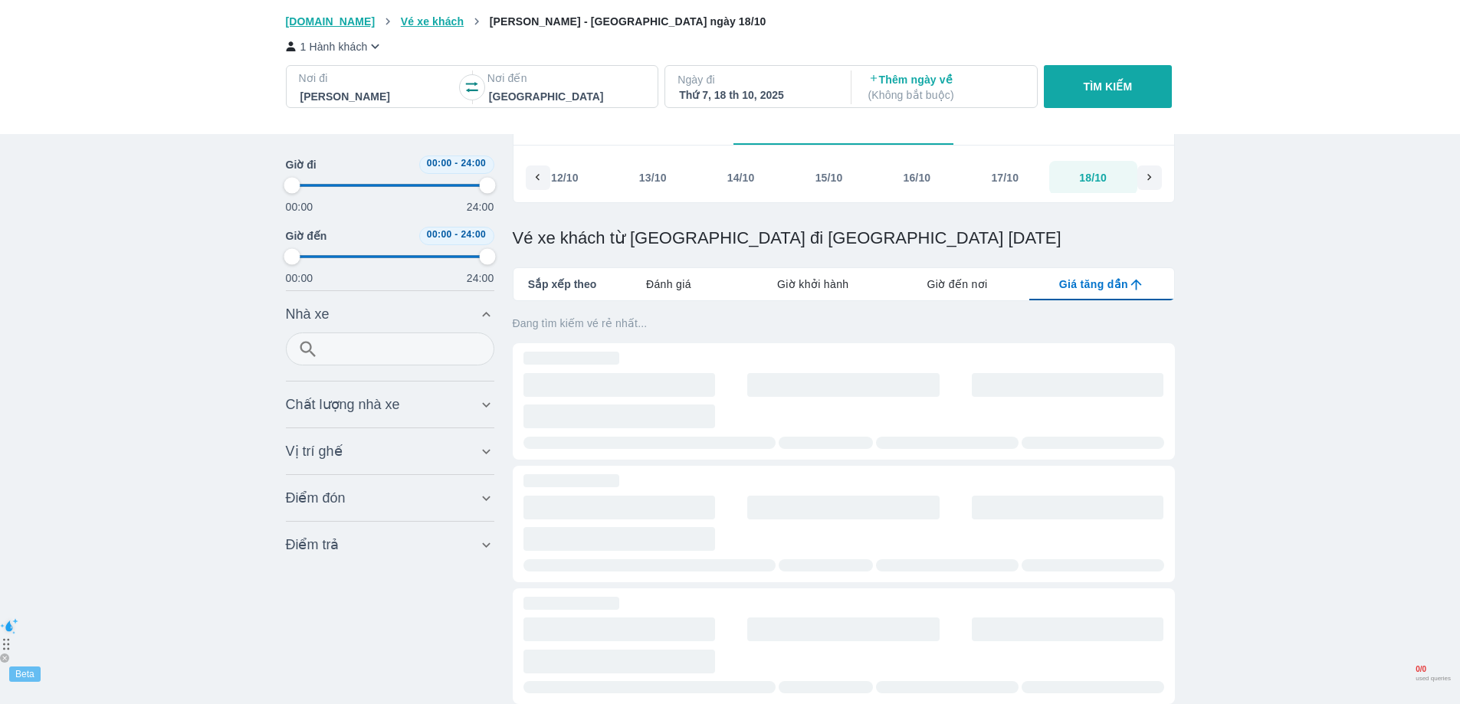
type input "97.9166666666667"
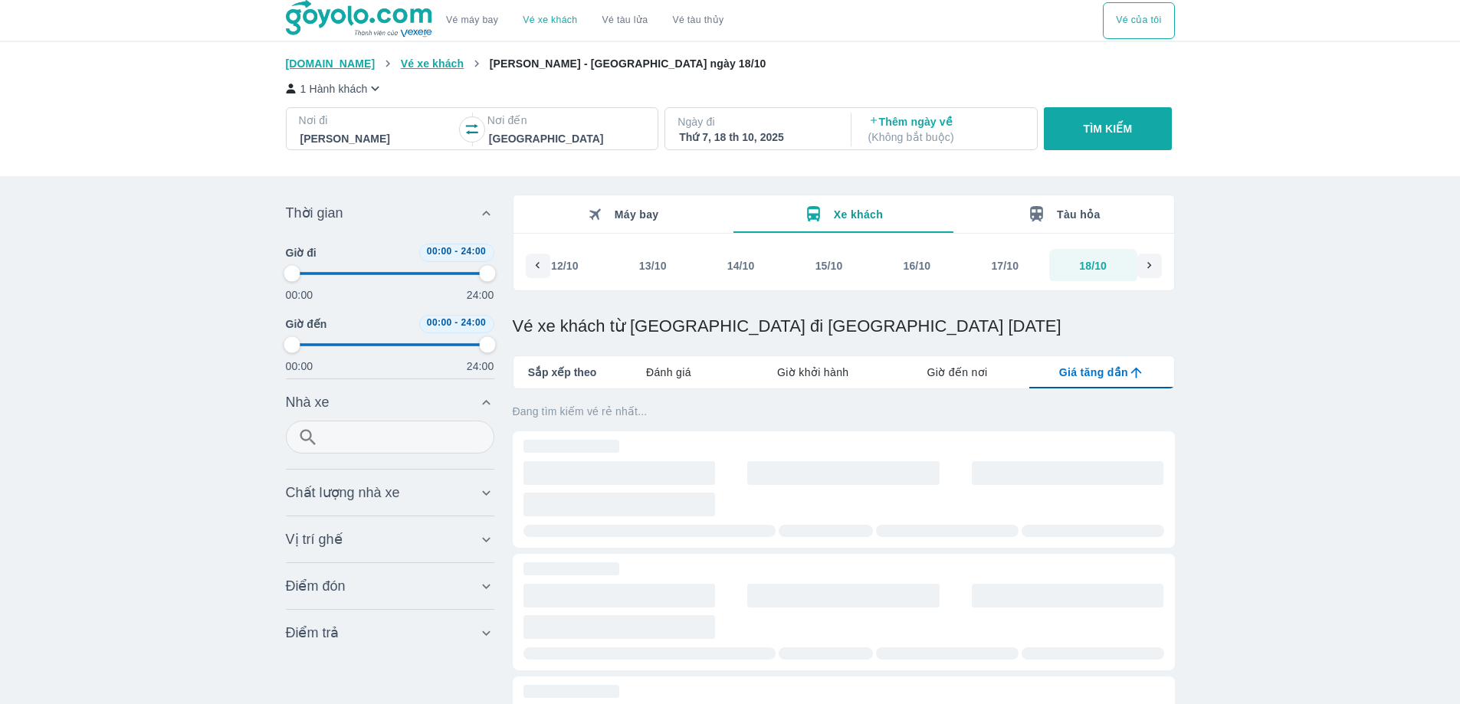
type input "97.9166666666667"
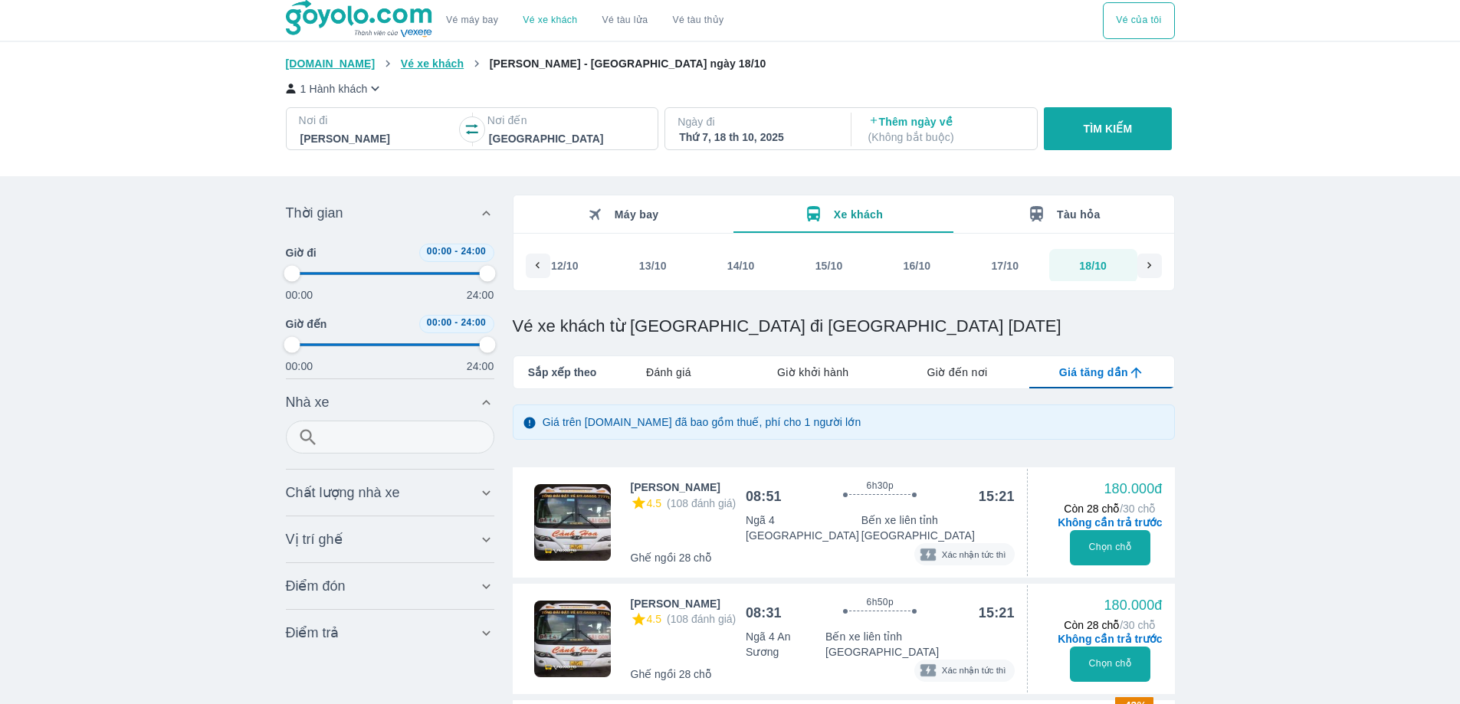
click at [1129, 539] on button "Chọn chỗ" at bounding box center [1110, 547] width 80 height 35
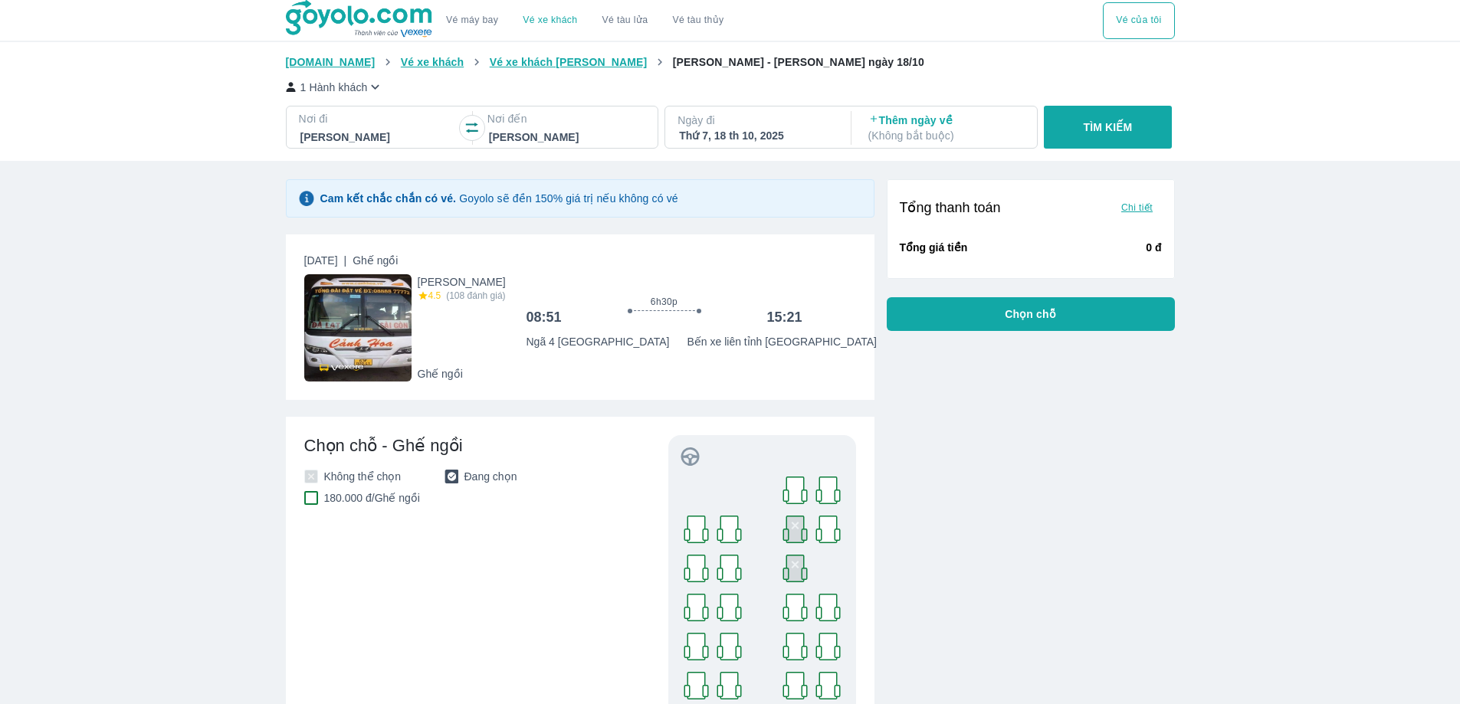
scroll to position [51, 0]
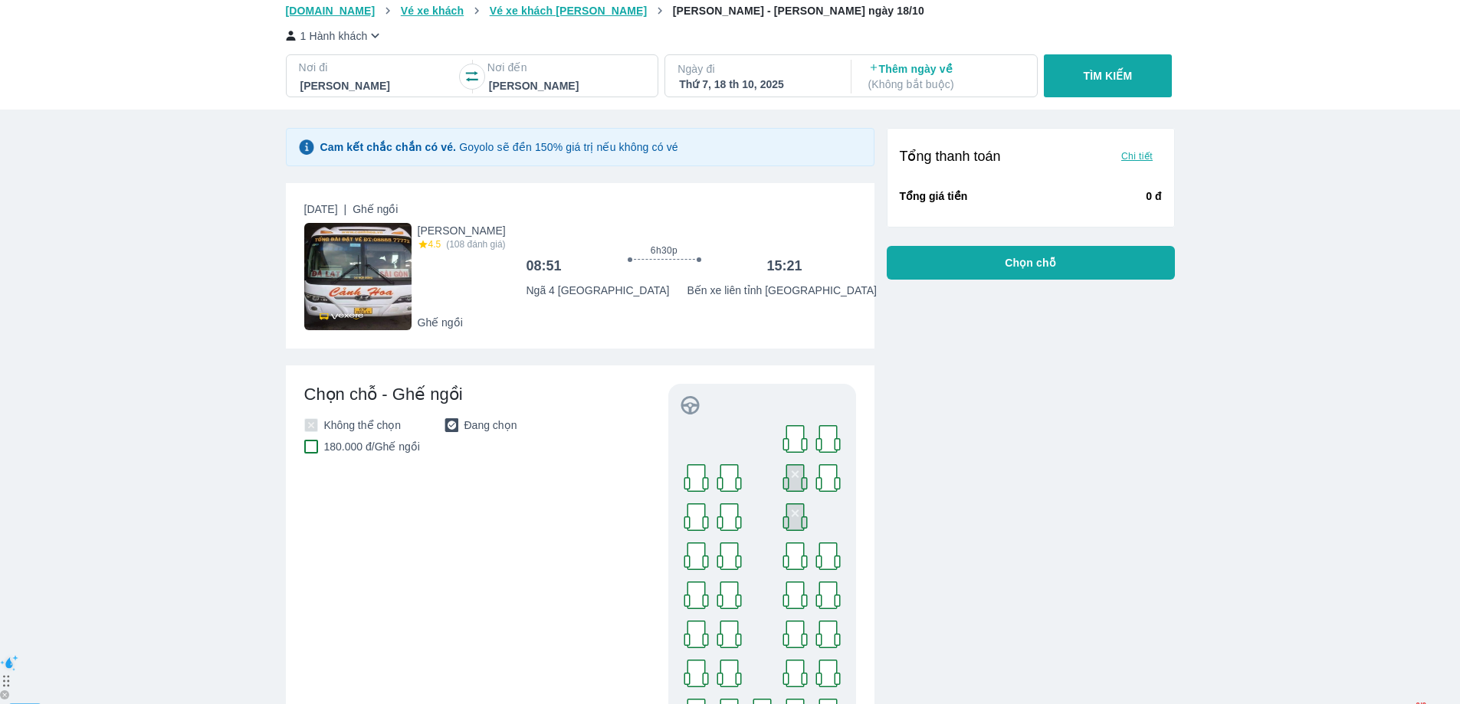
click at [1048, 270] on p "Chọn chỗ" at bounding box center [1030, 262] width 51 height 15
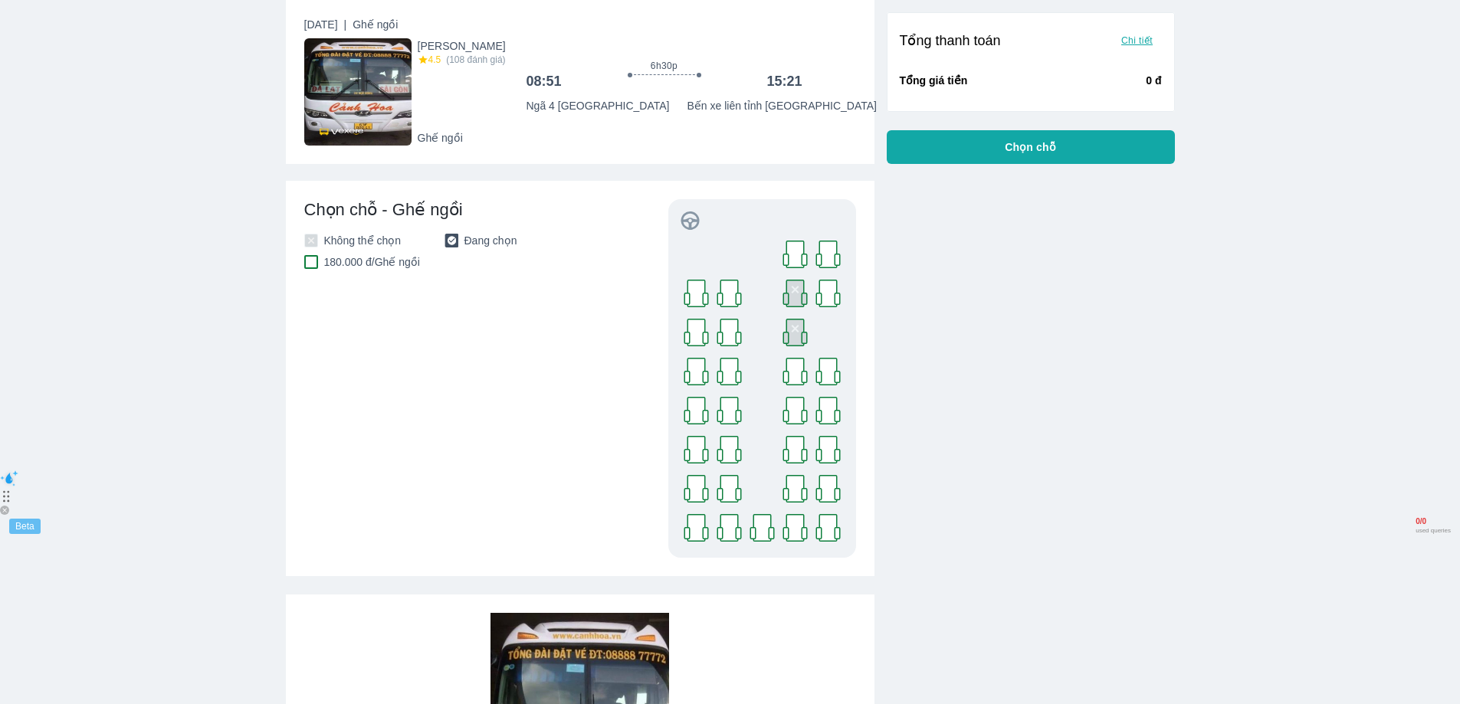
click at [816, 290] on icon at bounding box center [827, 293] width 31 height 31
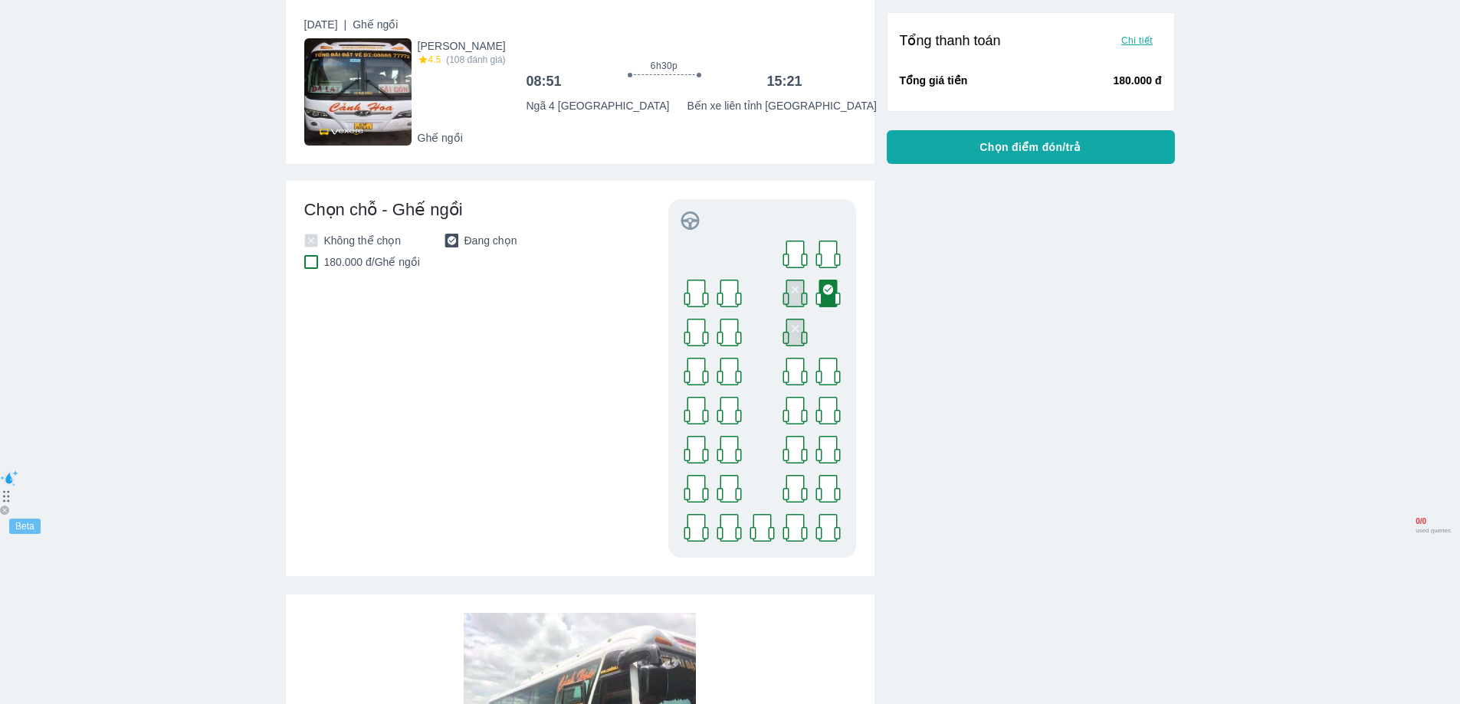
click at [1033, 159] on button "Chọn điểm đón/trả" at bounding box center [1031, 147] width 288 height 34
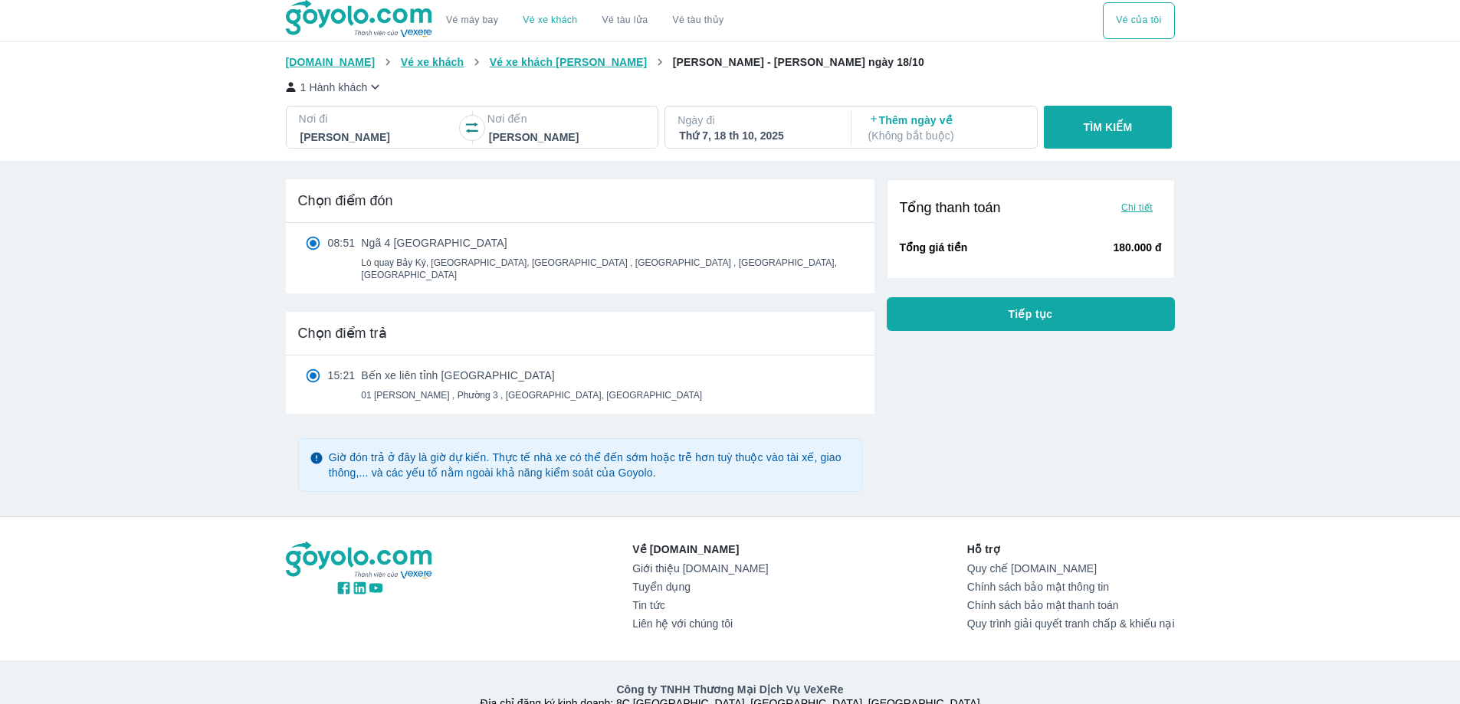
click at [1004, 326] on button "Tiếp tục" at bounding box center [1031, 314] width 288 height 34
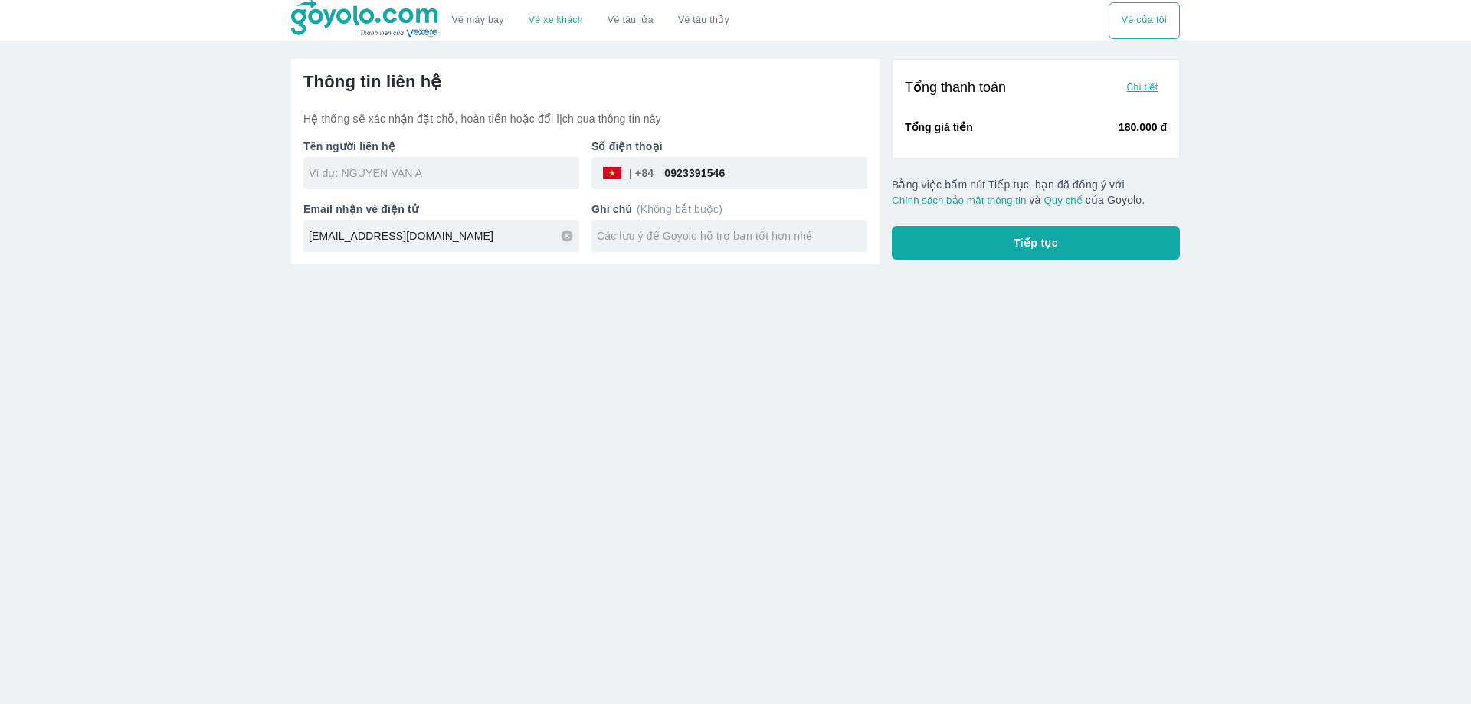
click at [398, 163] on div at bounding box center [441, 173] width 276 height 32
type input "[PERSON_NAME]"
click at [988, 238] on button "Tiếp tục" at bounding box center [1036, 243] width 288 height 34
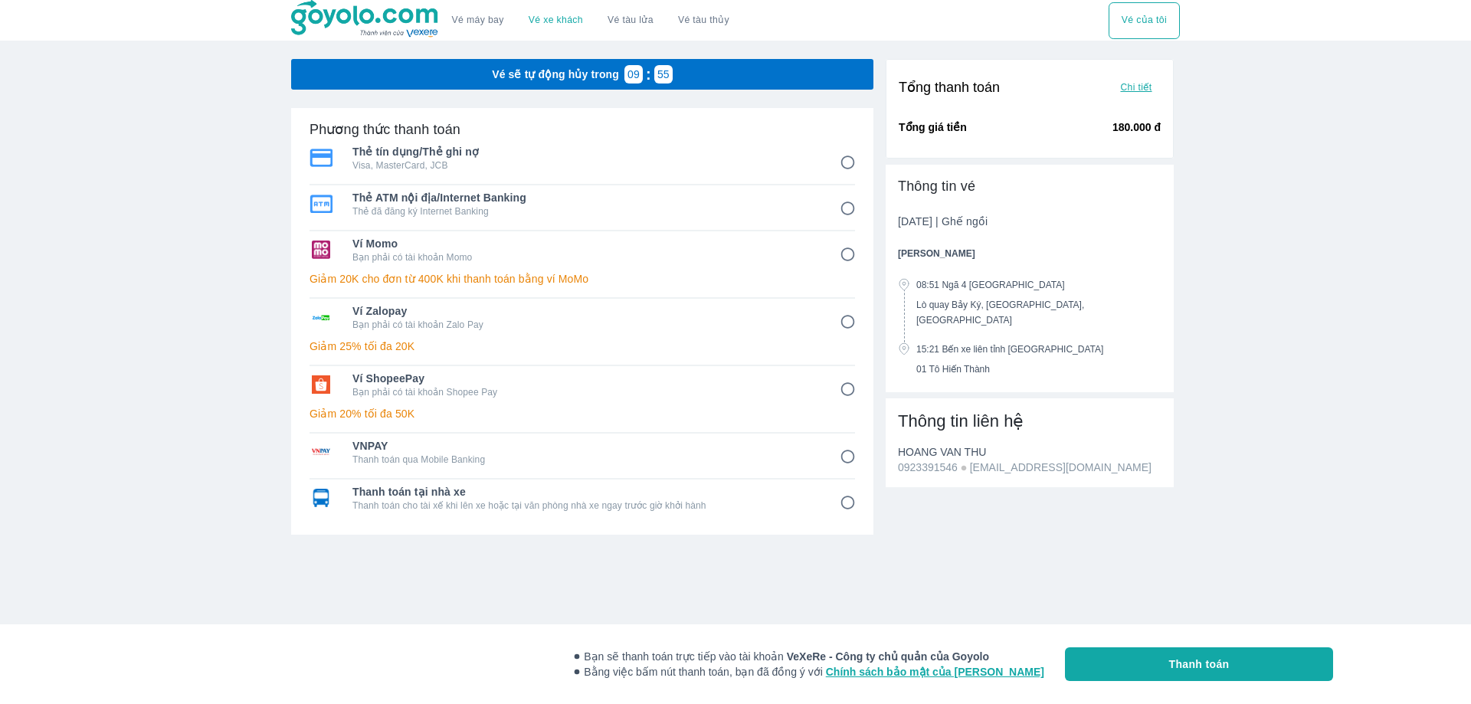
click at [1215, 649] on button "Thanh toán" at bounding box center [1199, 664] width 268 height 34
click at [1216, 656] on button "Thanh toán" at bounding box center [1199, 664] width 268 height 34
click at [1214, 670] on span "Thanh toán" at bounding box center [1199, 664] width 61 height 15
click at [1213, 670] on span "Thanh toán" at bounding box center [1199, 664] width 61 height 15
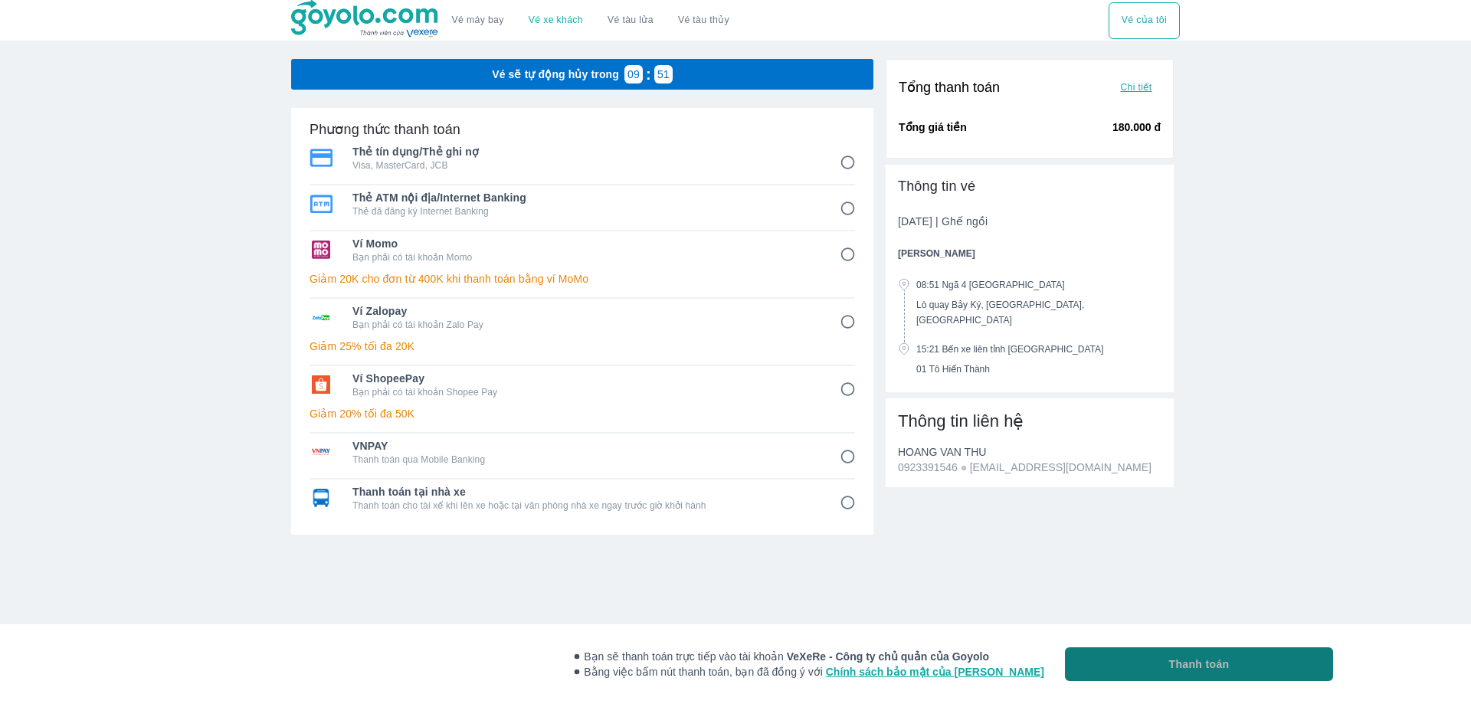
drag, startPoint x: 1213, startPoint y: 670, endPoint x: 1228, endPoint y: 337, distance: 332.9
click at [1213, 666] on span "Thanh toán" at bounding box center [1199, 664] width 61 height 15
click at [682, 179] on div "Thẻ tín dụng/Thẻ ghi nợ Visa, MasterCard, JCB" at bounding box center [583, 162] width 546 height 46
click at [528, 498] on span "Thanh toán tại nhà xe" at bounding box center [585, 491] width 466 height 15
radio input "true"
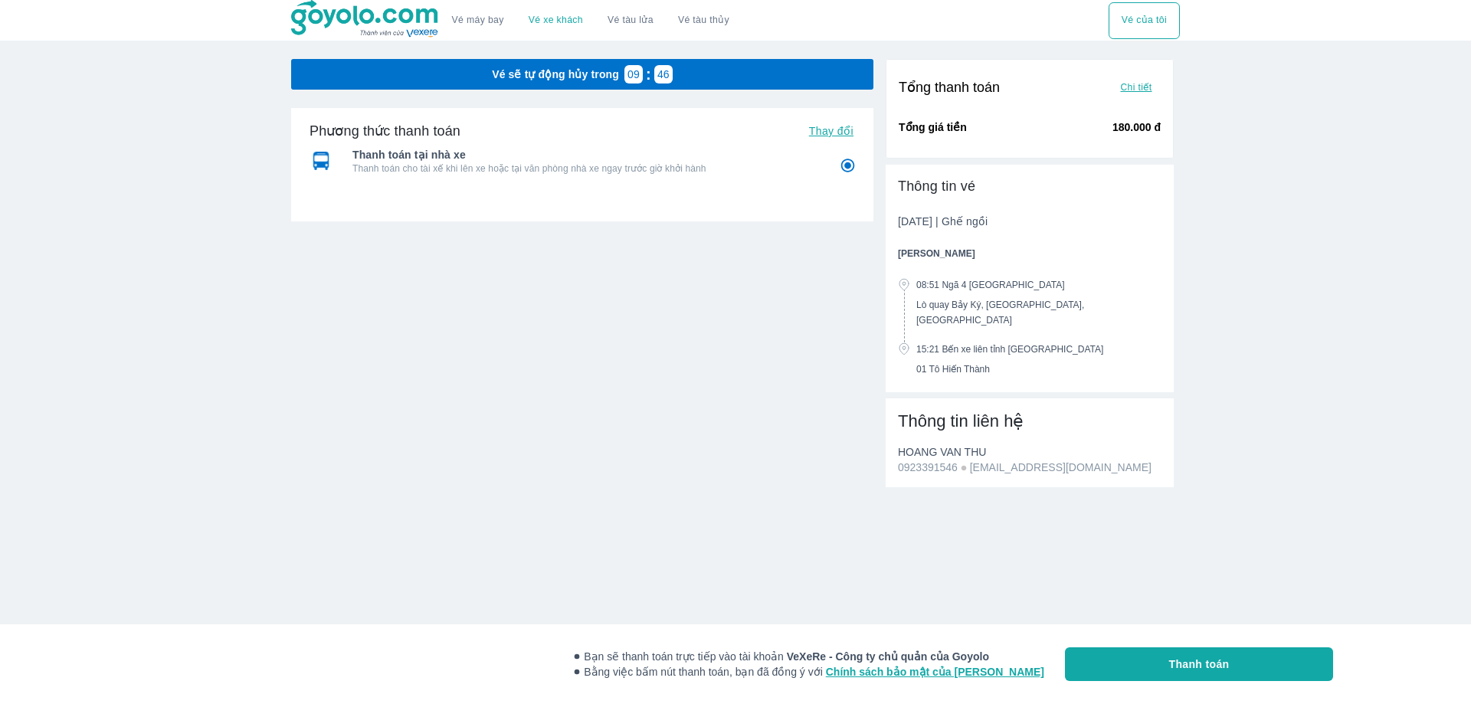
click at [1223, 663] on span "Thanh toán" at bounding box center [1199, 664] width 61 height 15
click at [1226, 661] on span "Thanh toán" at bounding box center [1199, 664] width 61 height 15
radio input "false"
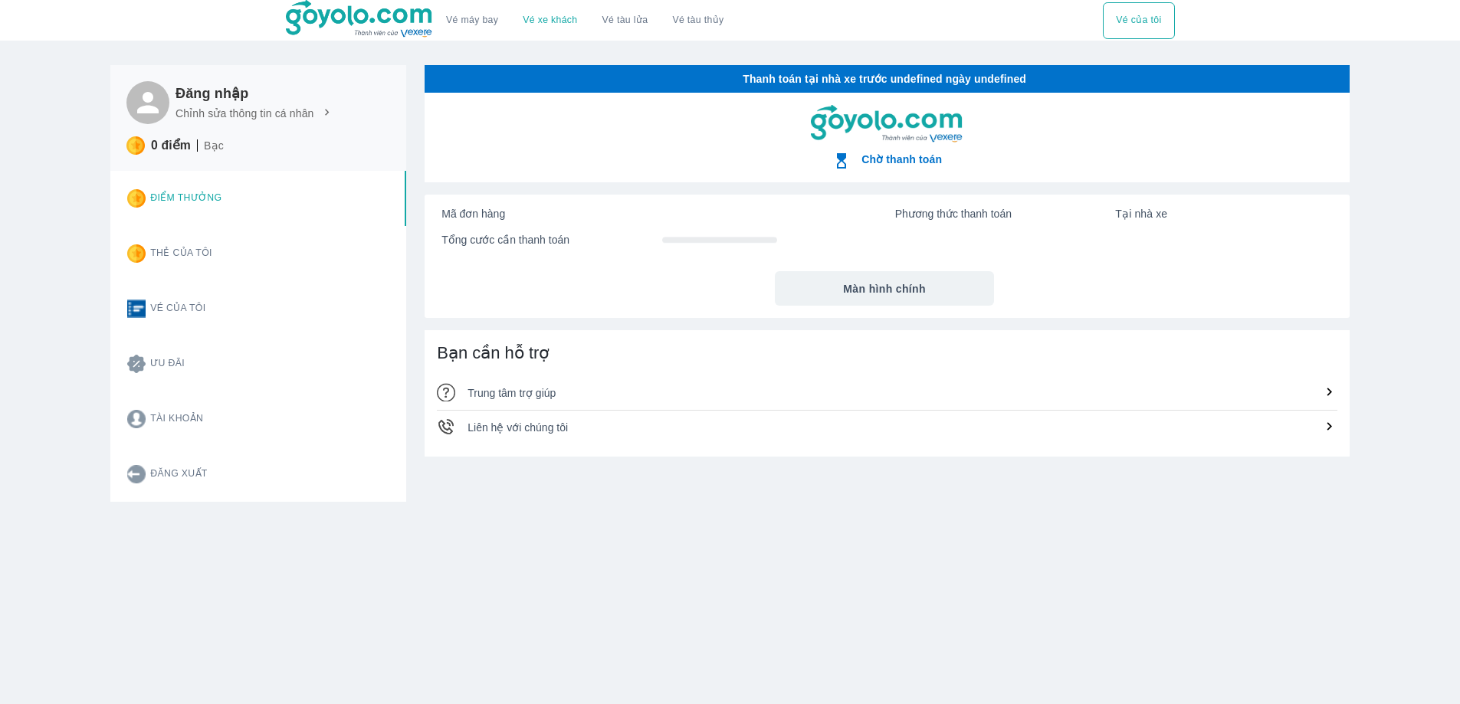
click at [905, 665] on div "Chờ thanh toán Mã đơn hàng Phương thức thanh toán Tại nhà xe Tổng cước cần than…" at bounding box center [886, 457] width 925 height 729
